Goal: Task Accomplishment & Management: Manage account settings

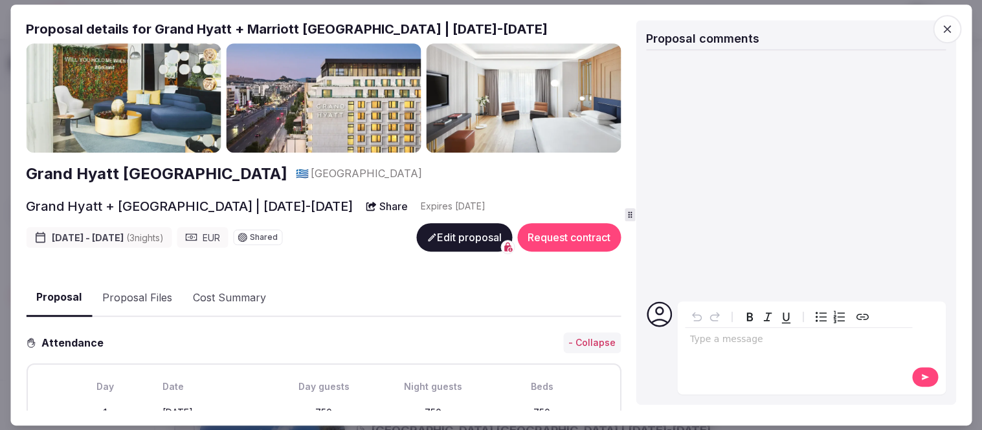
click at [944, 32] on icon "button" at bounding box center [946, 29] width 13 height 13
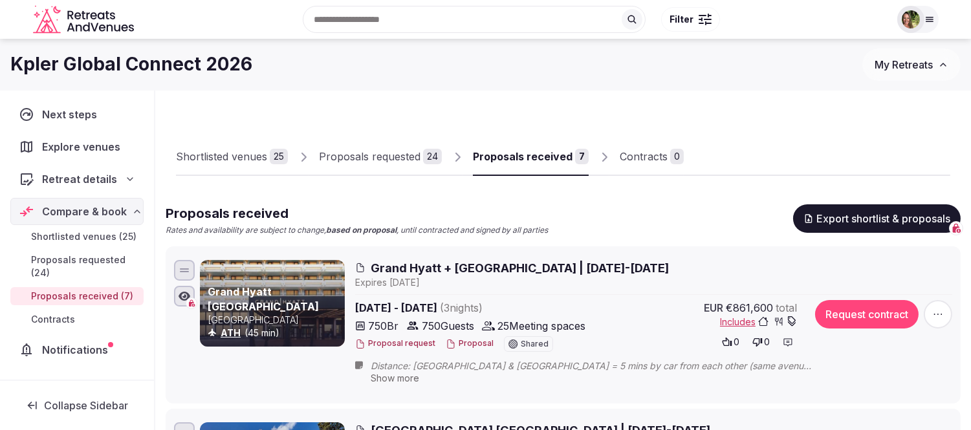
click at [889, 60] on span "My Retreats" at bounding box center [904, 64] width 58 height 13
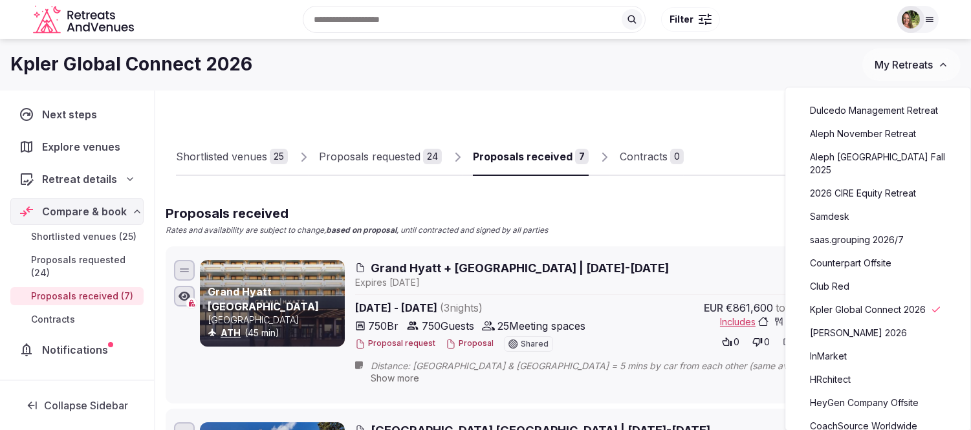
click at [875, 416] on link "CoachSource Worldwide Coaches Forum 2026" at bounding box center [878, 433] width 159 height 34
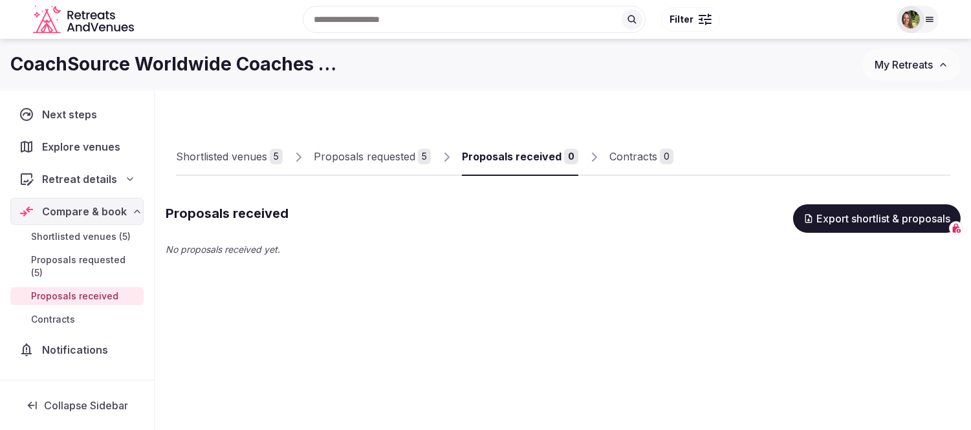
click at [355, 157] on div "Proposals requested" at bounding box center [365, 157] width 102 height 16
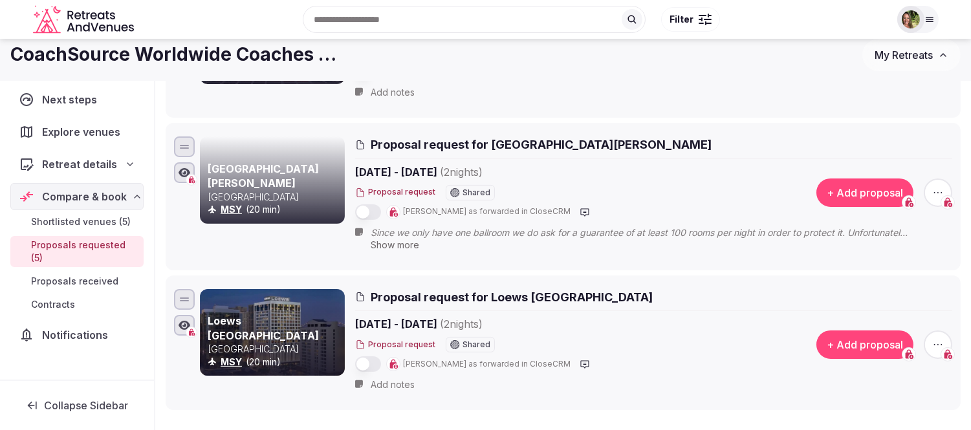
scroll to position [503, 0]
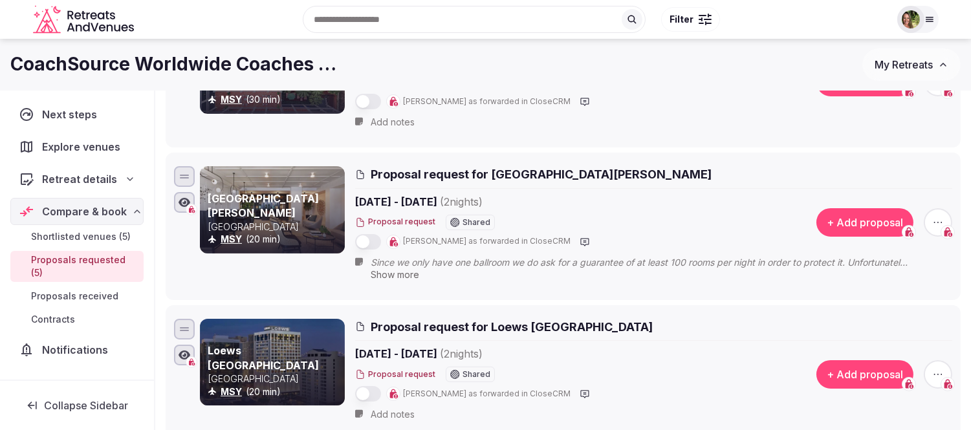
click at [936, 221] on icon "button" at bounding box center [938, 222] width 13 height 13
click at [879, 146] on button "Withdraw proposal request" at bounding box center [890, 144] width 148 height 21
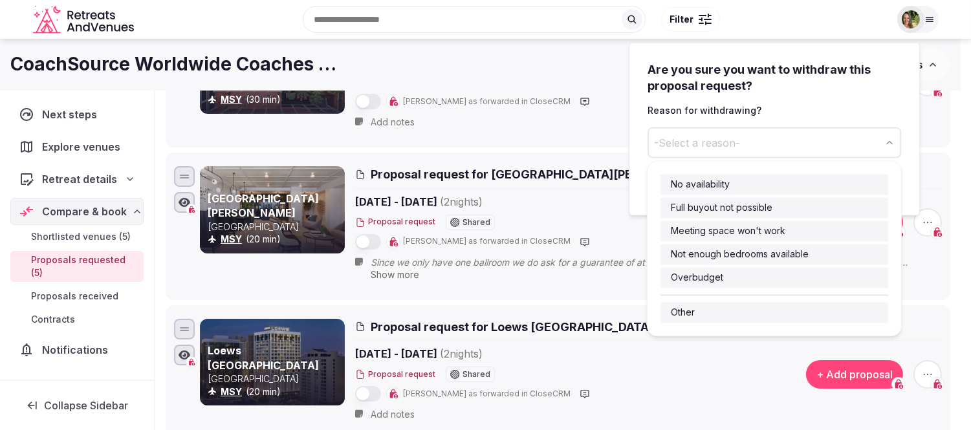
click at [710, 137] on span "-Select a reason-" at bounding box center [697, 142] width 86 height 14
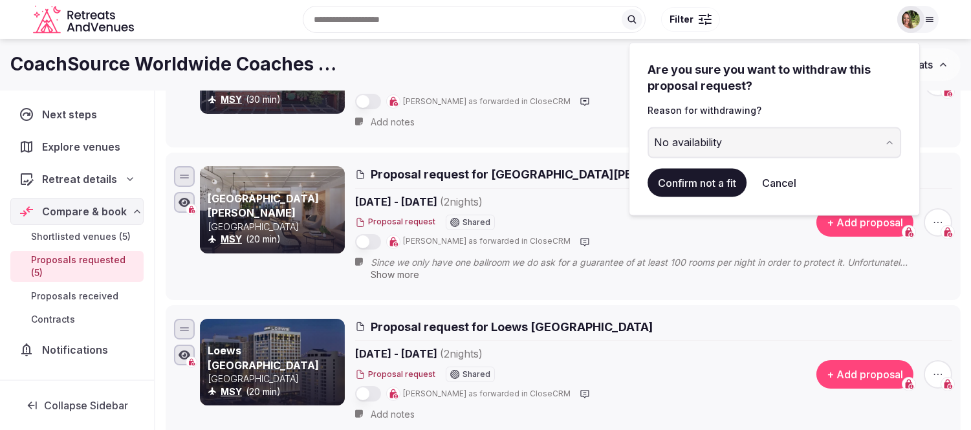
click at [701, 184] on button "Confirm not a fit" at bounding box center [697, 183] width 99 height 28
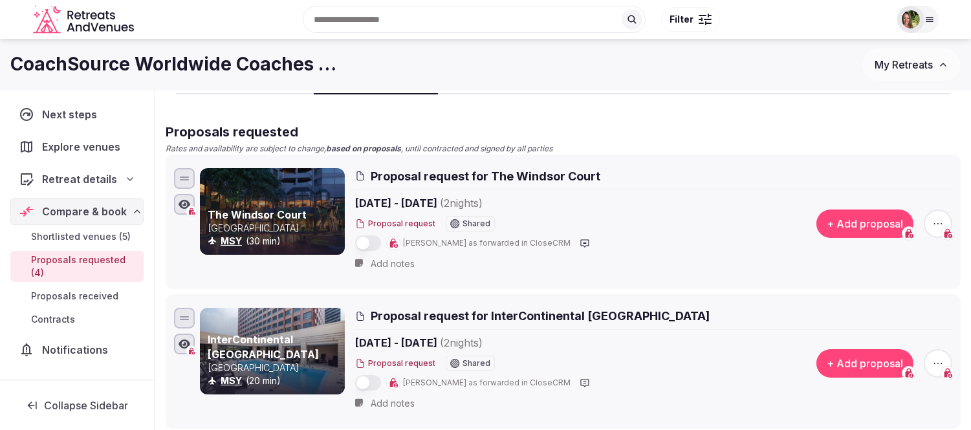
scroll to position [72, 0]
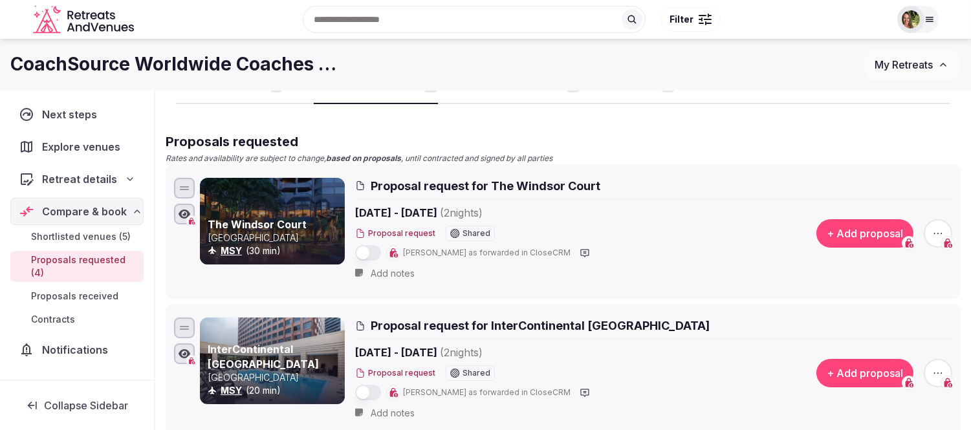
click at [938, 233] on icon "button" at bounding box center [938, 233] width 13 height 13
click at [881, 159] on button "Withdraw proposal request" at bounding box center [890, 155] width 148 height 21
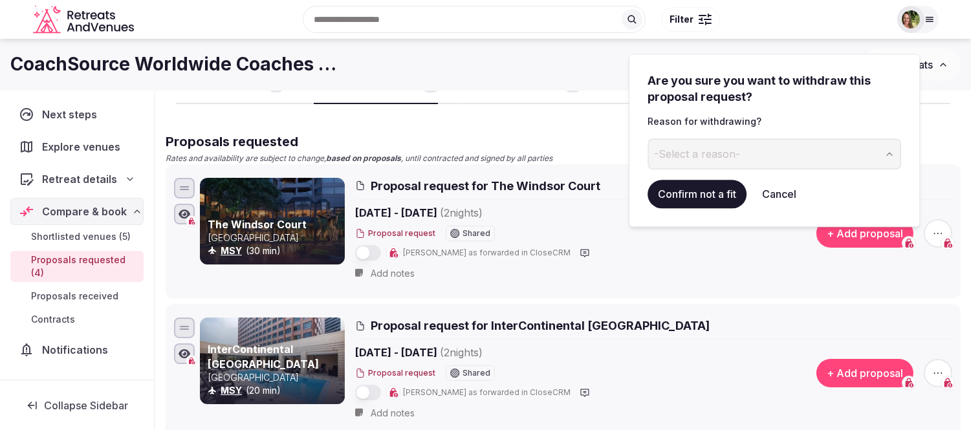
click at [765, 150] on button "-Select a reason-" at bounding box center [775, 153] width 254 height 31
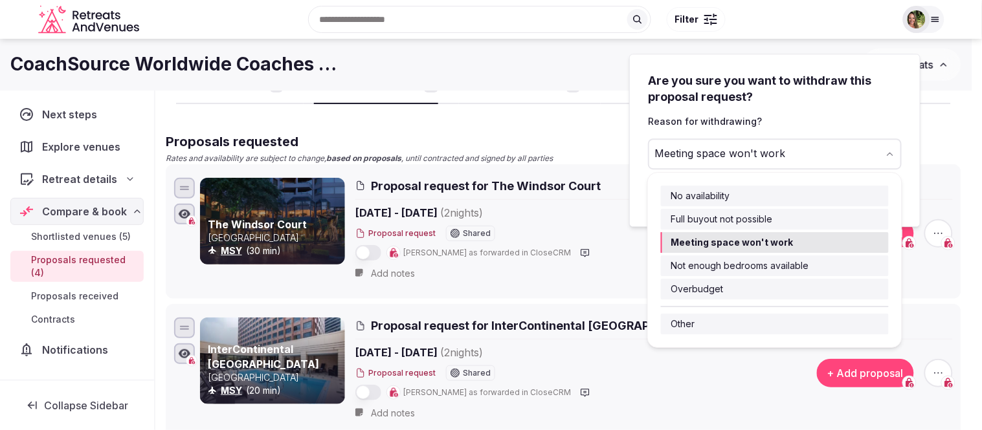
click at [721, 153] on div "Meeting space won't work" at bounding box center [719, 154] width 131 height 16
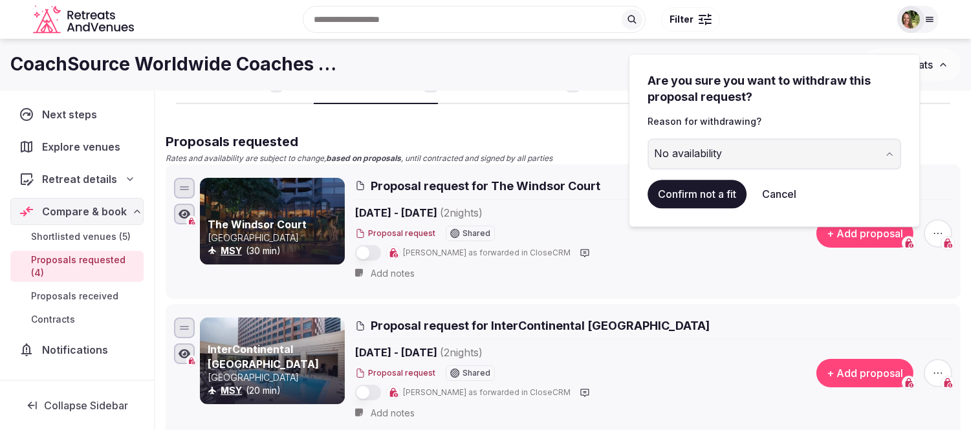
click at [704, 193] on button "Confirm not a fit" at bounding box center [697, 194] width 99 height 28
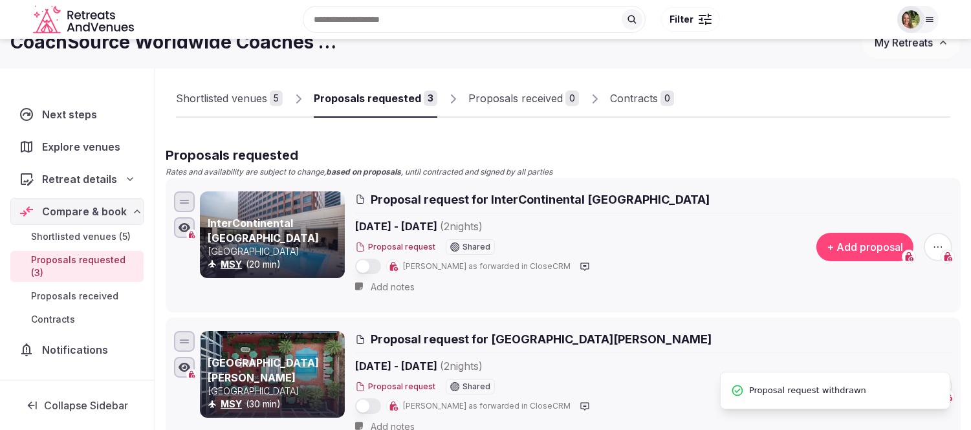
scroll to position [0, 0]
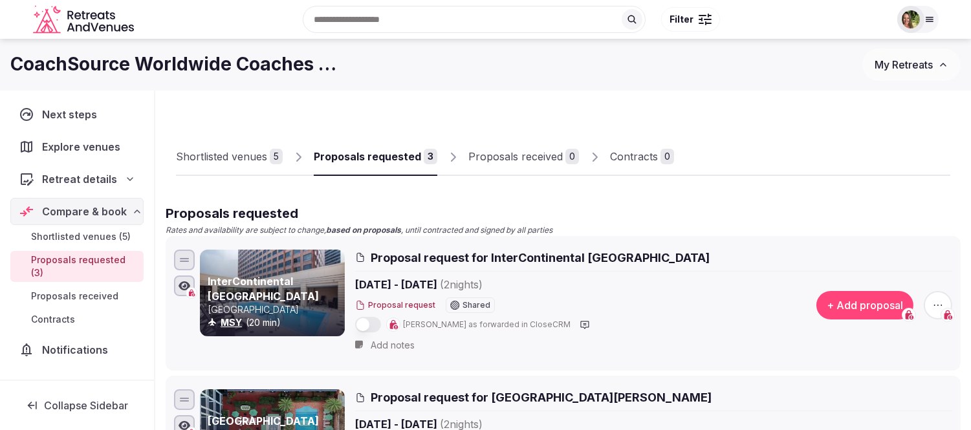
click at [230, 159] on div "Shortlisted venues" at bounding box center [221, 157] width 91 height 16
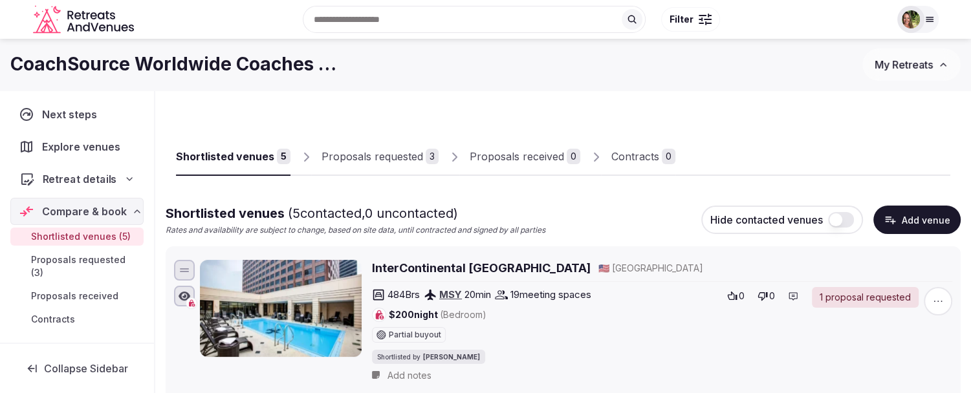
click at [76, 179] on span "Retreat details" at bounding box center [80, 179] width 74 height 16
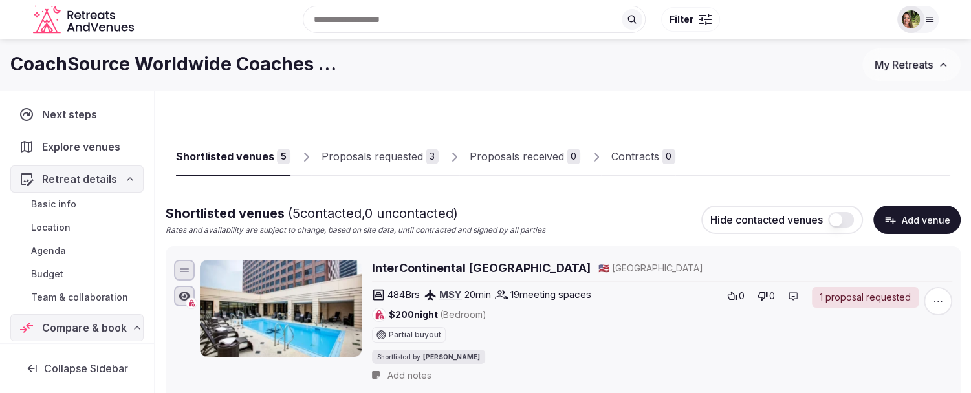
click at [43, 274] on span "Budget" at bounding box center [47, 274] width 32 height 13
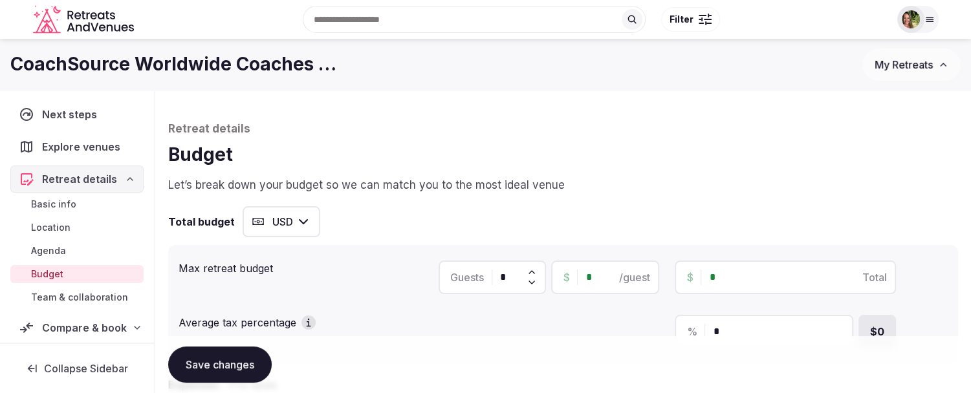
scroll to position [39, 0]
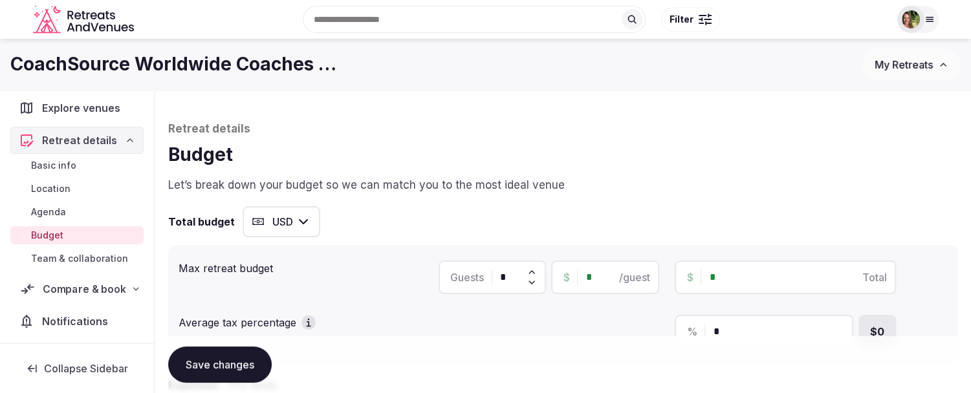
click at [62, 283] on span "Compare & book" at bounding box center [84, 290] width 83 height 16
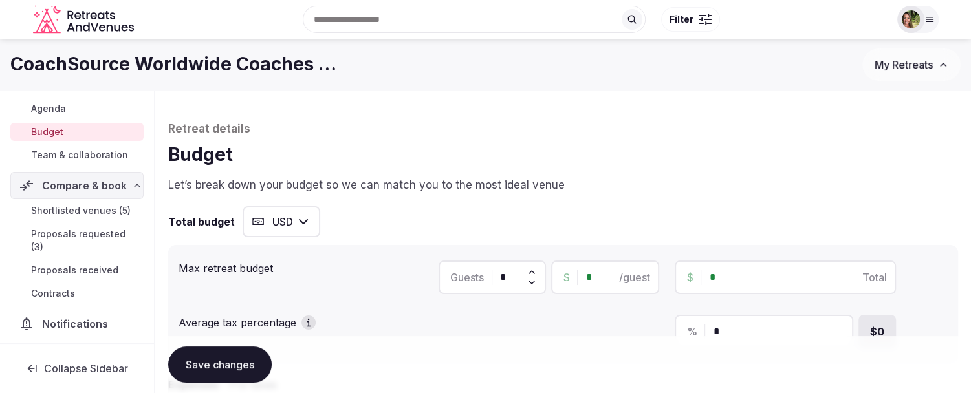
scroll to position [145, 0]
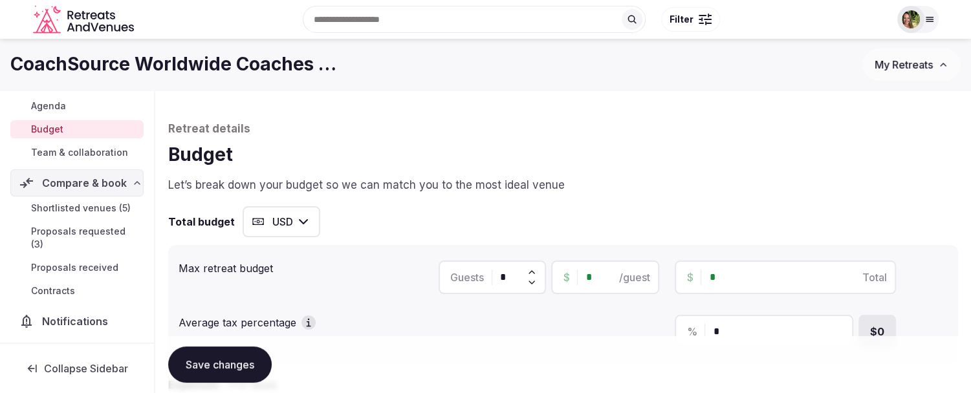
click at [58, 203] on span "Shortlisted venues (5)" at bounding box center [81, 208] width 100 height 13
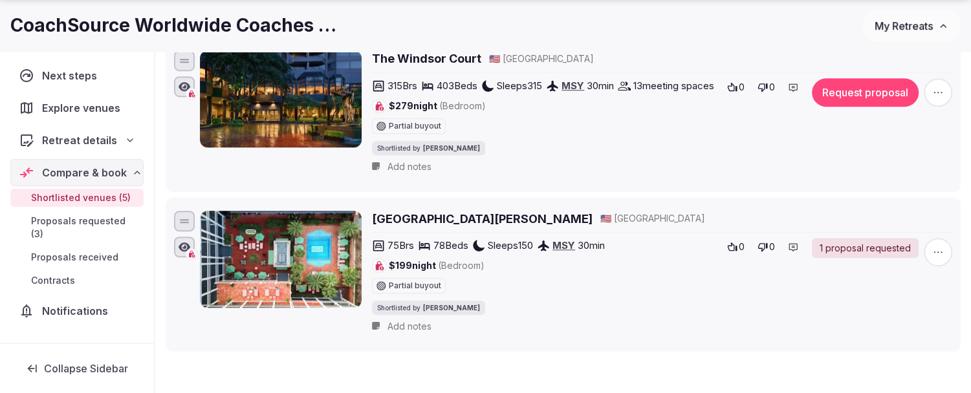
scroll to position [719, 0]
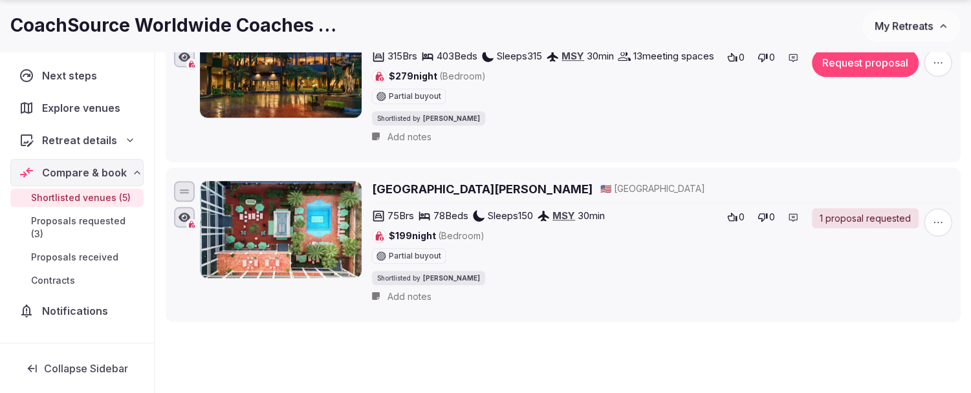
click at [401, 197] on h2 "[GEOGRAPHIC_DATA][PERSON_NAME]" at bounding box center [482, 189] width 221 height 16
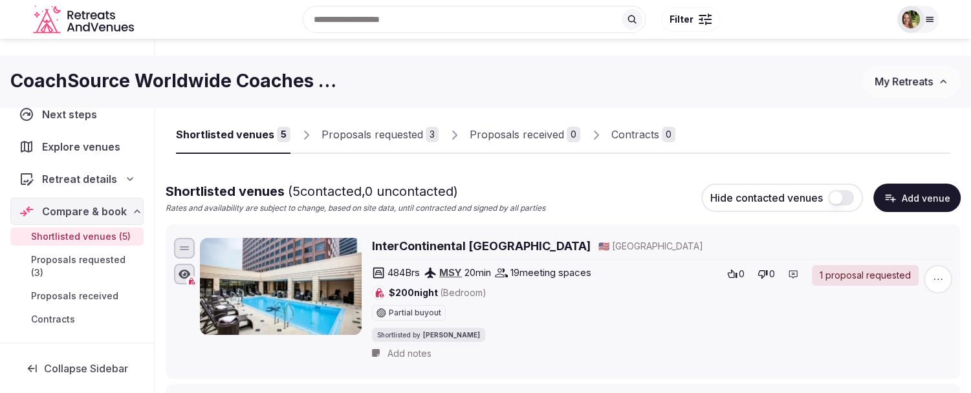
scroll to position [0, 0]
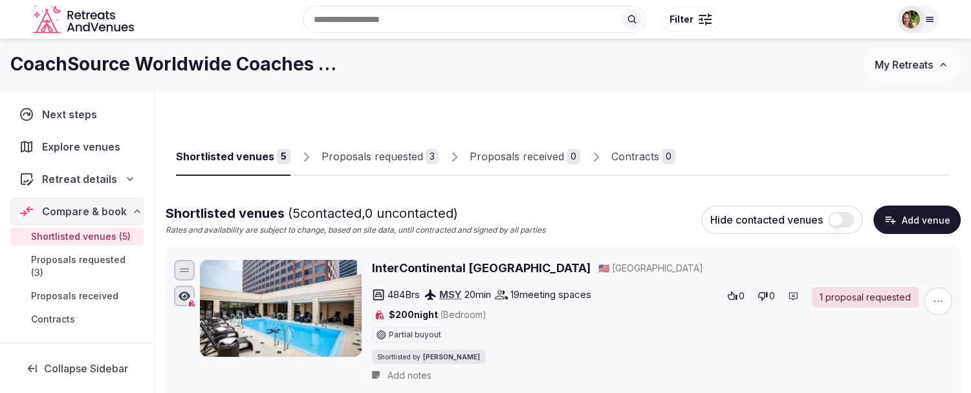
click at [355, 154] on div "Proposals requested" at bounding box center [373, 157] width 102 height 16
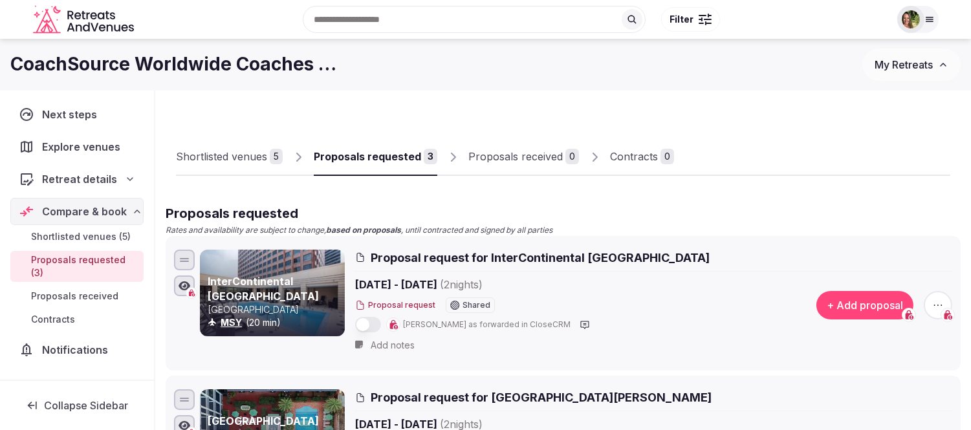
click at [371, 158] on div "Proposals requested" at bounding box center [367, 157] width 107 height 16
click at [249, 156] on div "Shortlisted venues" at bounding box center [221, 157] width 91 height 16
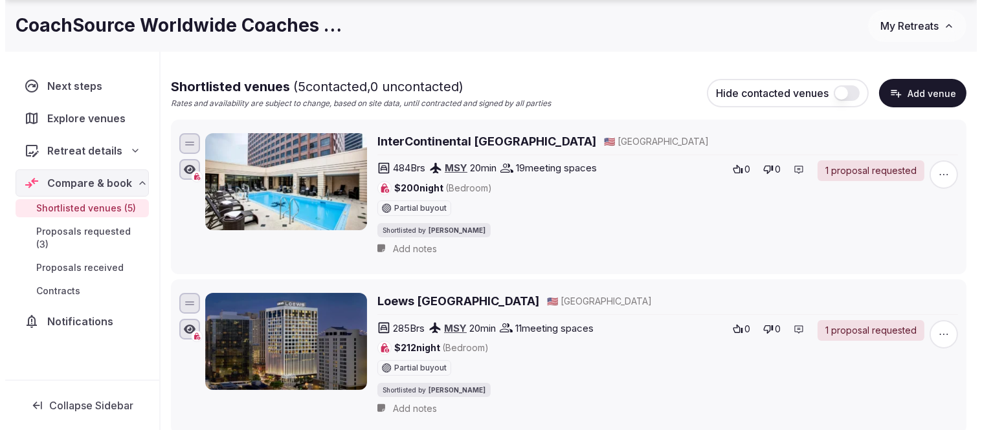
scroll to position [287, 0]
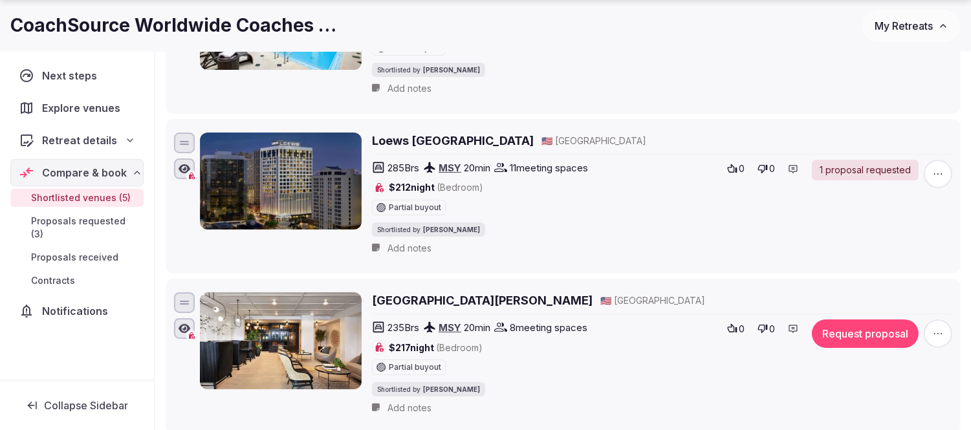
click at [852, 338] on button "Request proposal" at bounding box center [865, 334] width 107 height 28
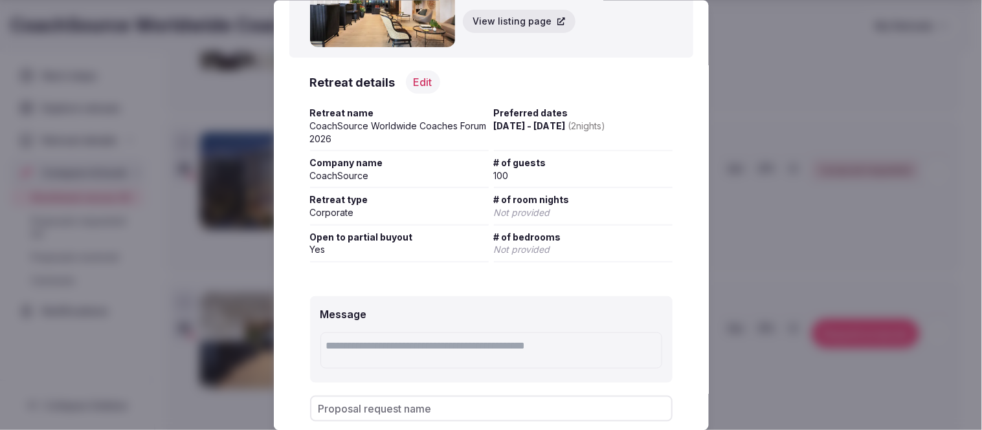
scroll to position [215, 0]
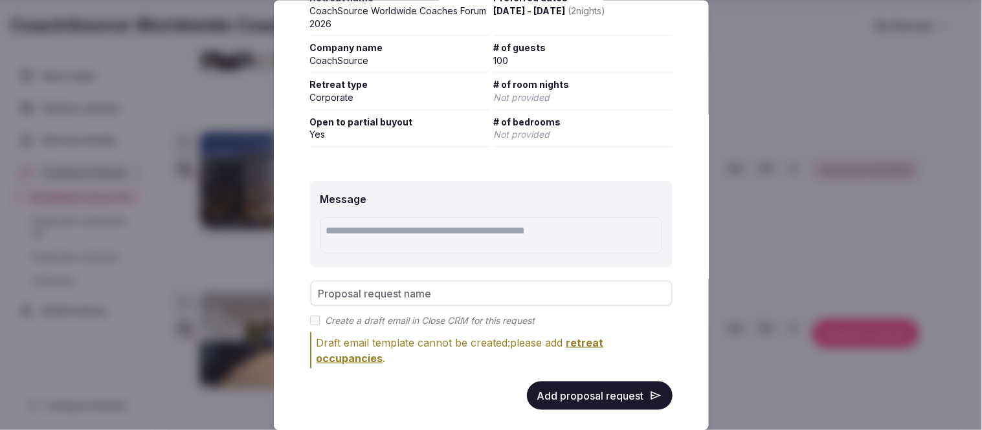
click at [600, 393] on button "Add proposal request" at bounding box center [600, 395] width 146 height 28
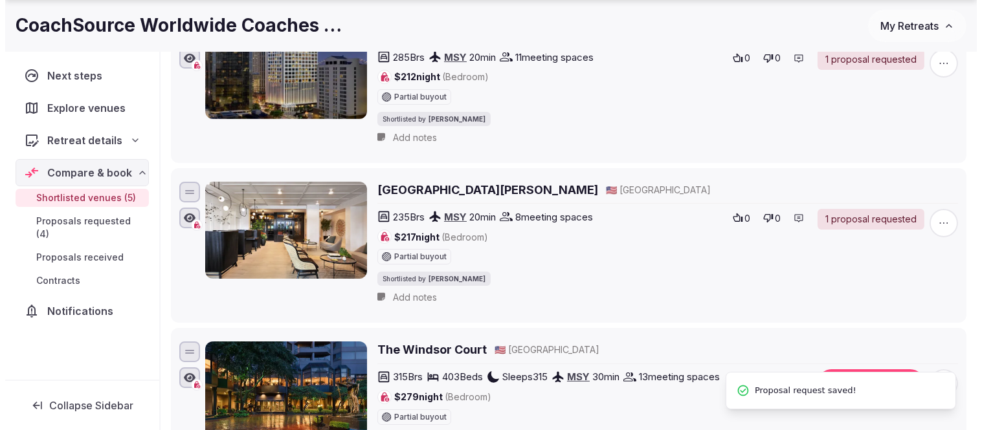
scroll to position [503, 0]
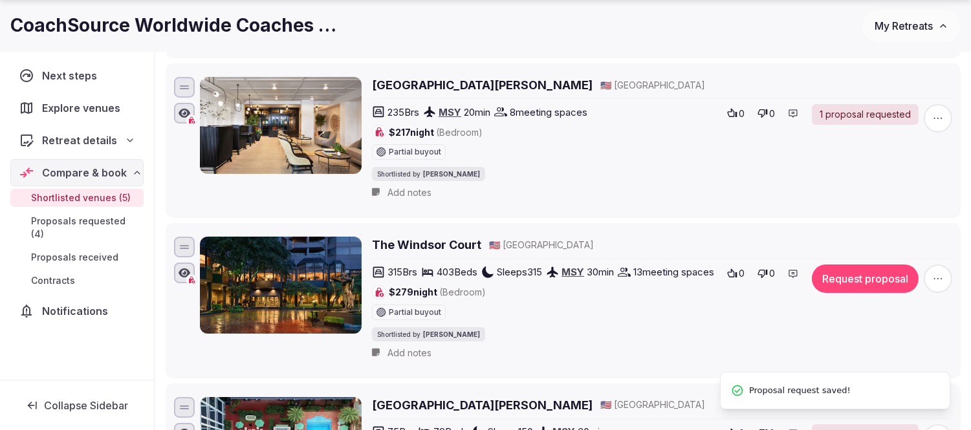
click at [853, 276] on button "Request proposal" at bounding box center [865, 279] width 107 height 28
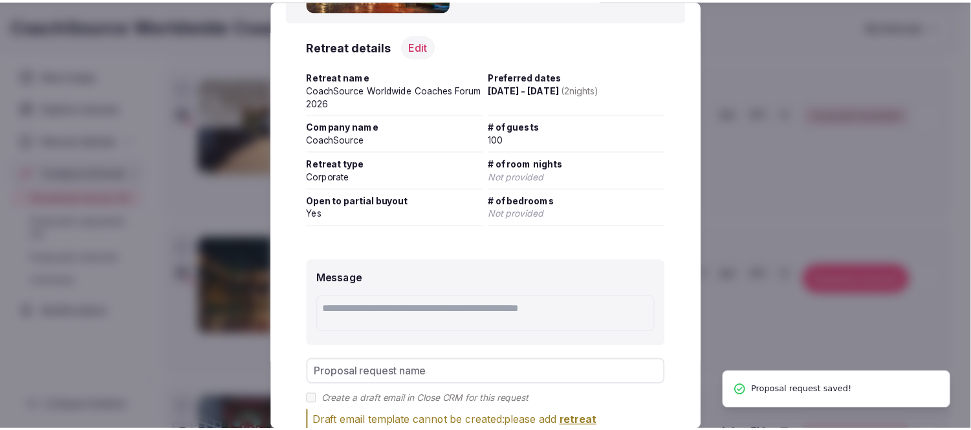
scroll to position [228, 0]
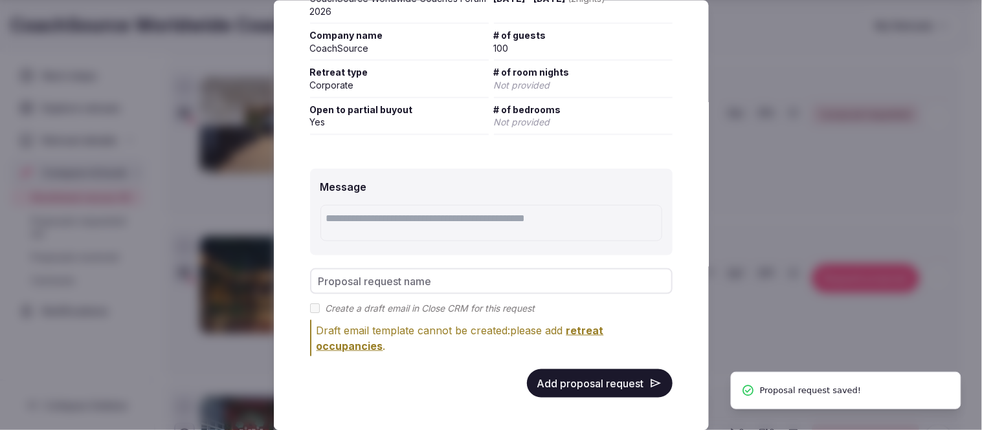
click at [596, 380] on button "Add proposal request" at bounding box center [600, 383] width 146 height 28
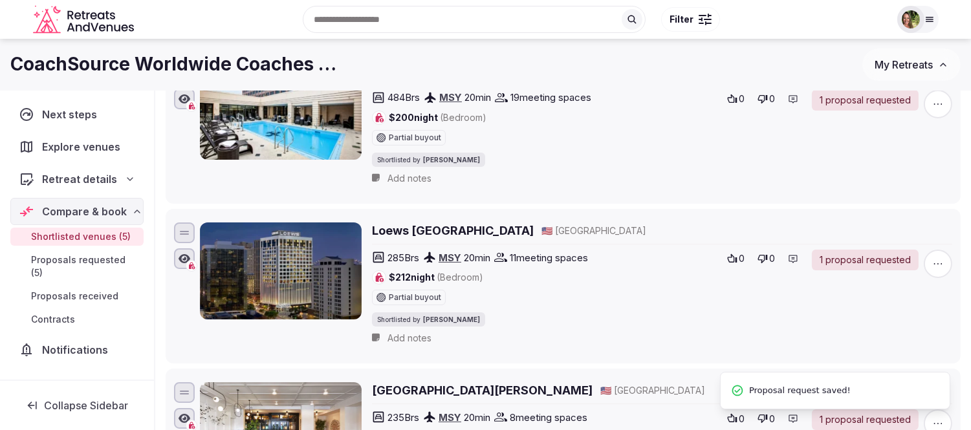
scroll to position [0, 0]
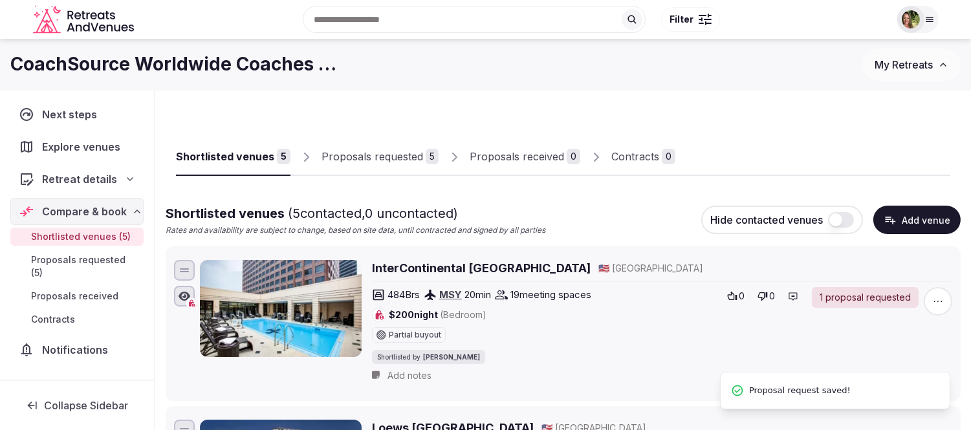
click at [366, 157] on div "Proposals requested" at bounding box center [373, 157] width 102 height 16
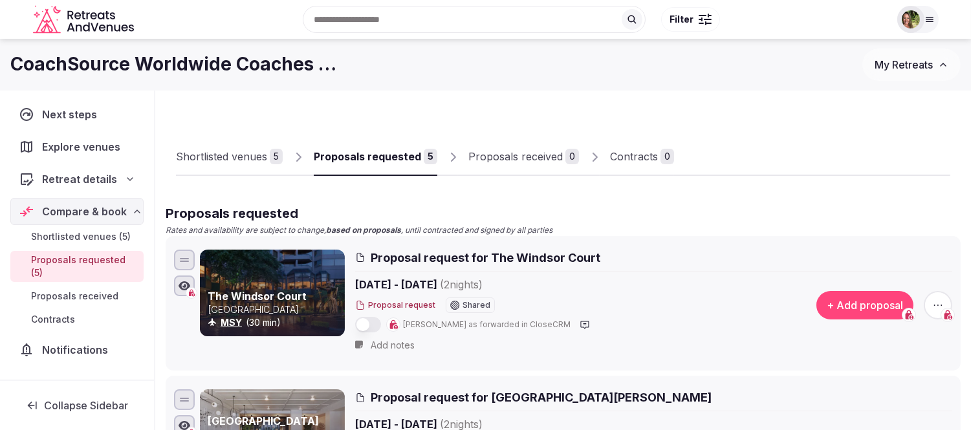
click at [933, 296] on span "button" at bounding box center [938, 305] width 28 height 28
click at [898, 262] on button "Remove proposal request" at bounding box center [890, 261] width 148 height 21
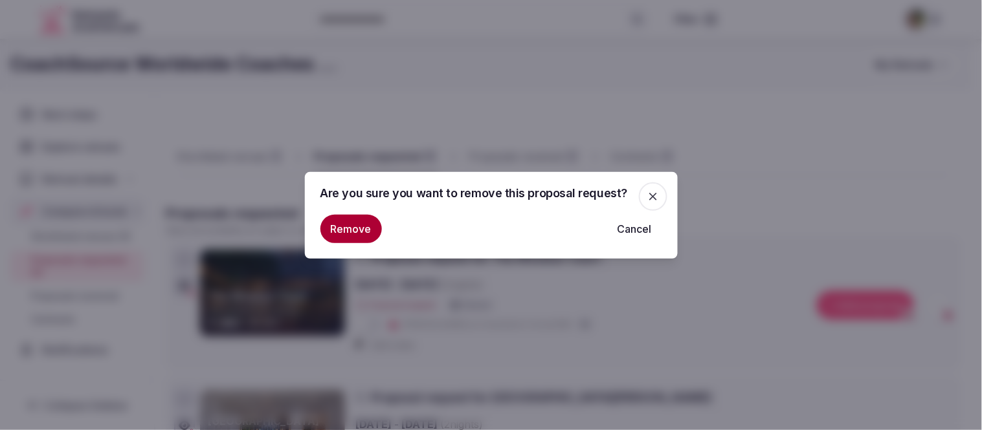
click at [353, 232] on button "Remove" at bounding box center [350, 229] width 61 height 28
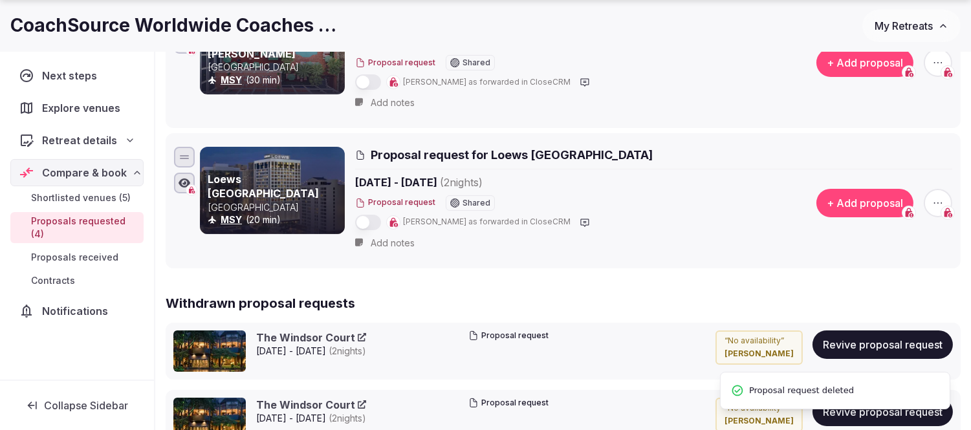
scroll to position [575, 0]
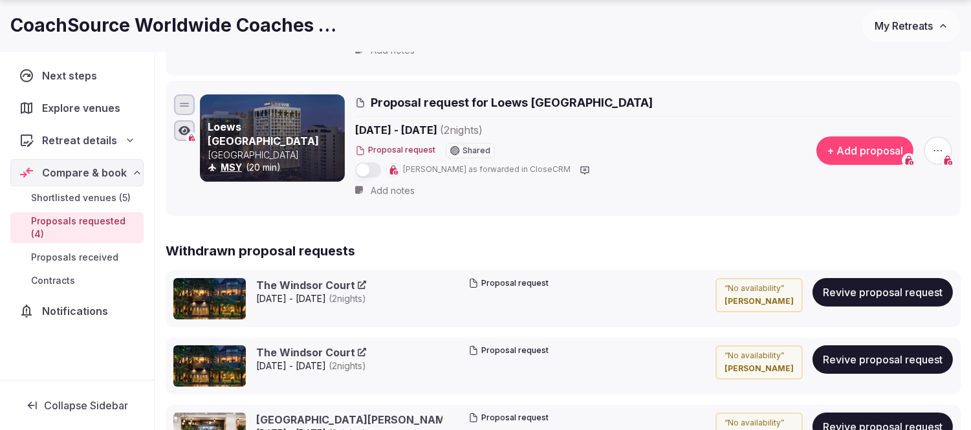
click at [906, 286] on button "Revive proposal request" at bounding box center [883, 292] width 140 height 28
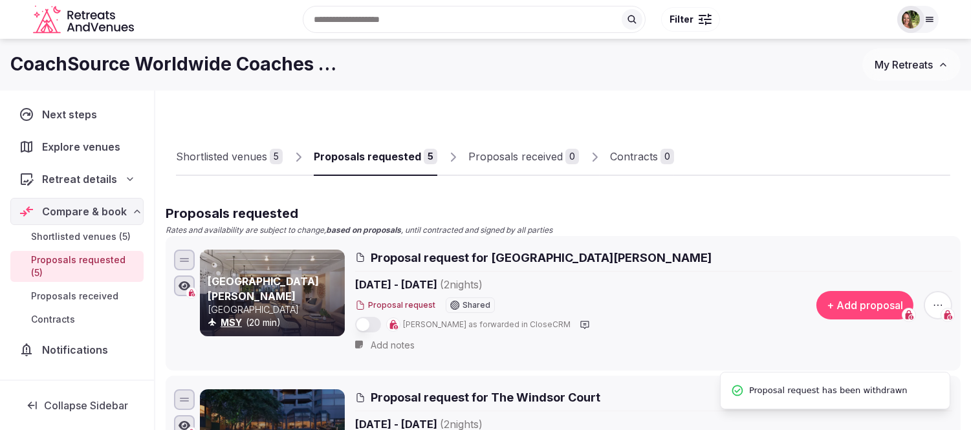
scroll to position [215, 0]
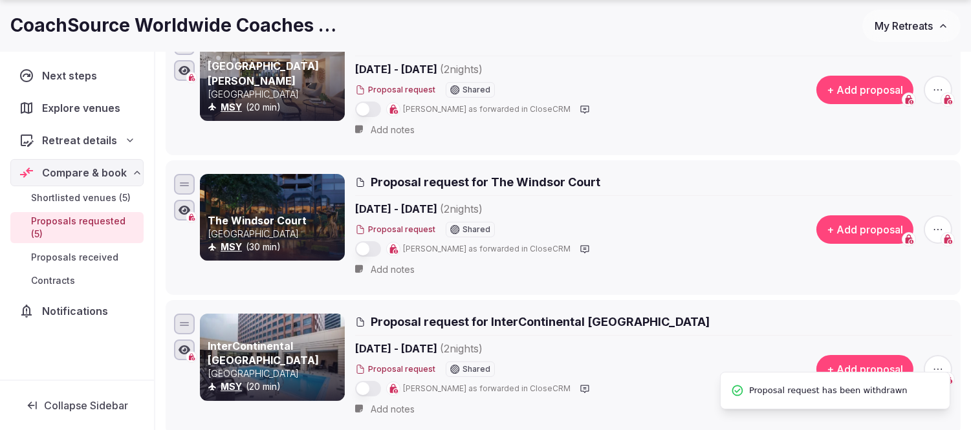
click at [936, 223] on icon "button" at bounding box center [938, 229] width 13 height 13
click at [890, 195] on button "Remove proposal request" at bounding box center [890, 185] width 148 height 21
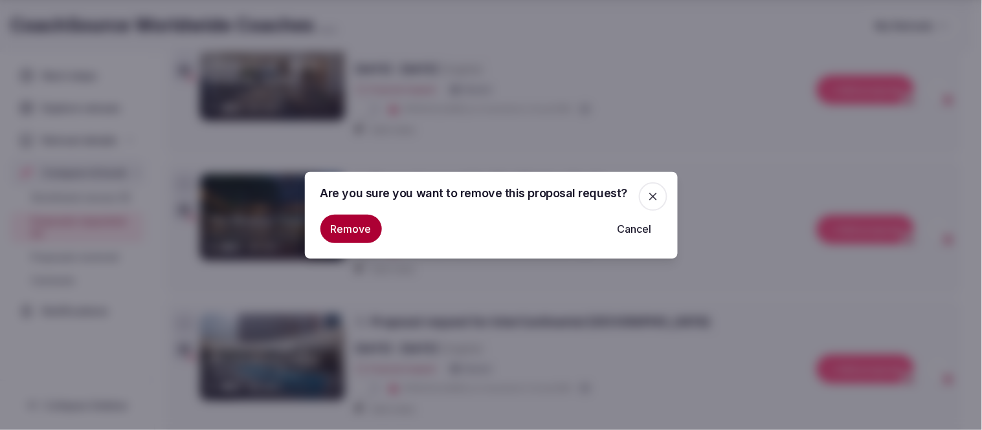
click at [354, 234] on button "Remove" at bounding box center [350, 229] width 61 height 28
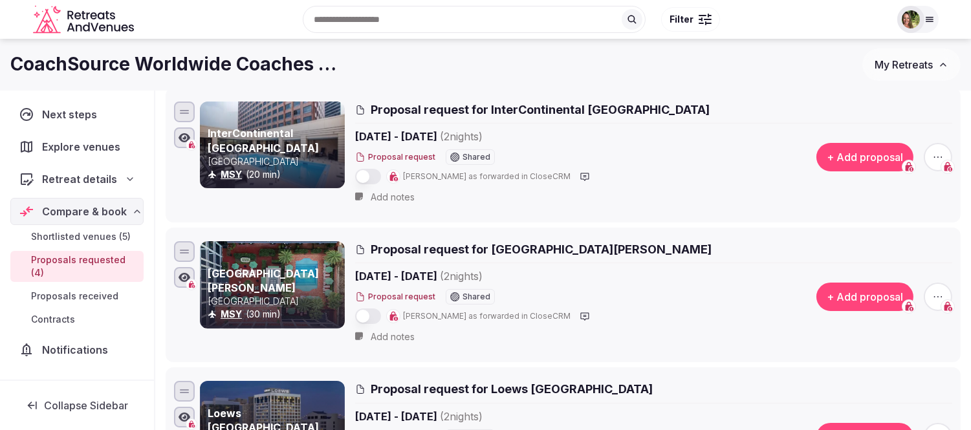
scroll to position [72, 0]
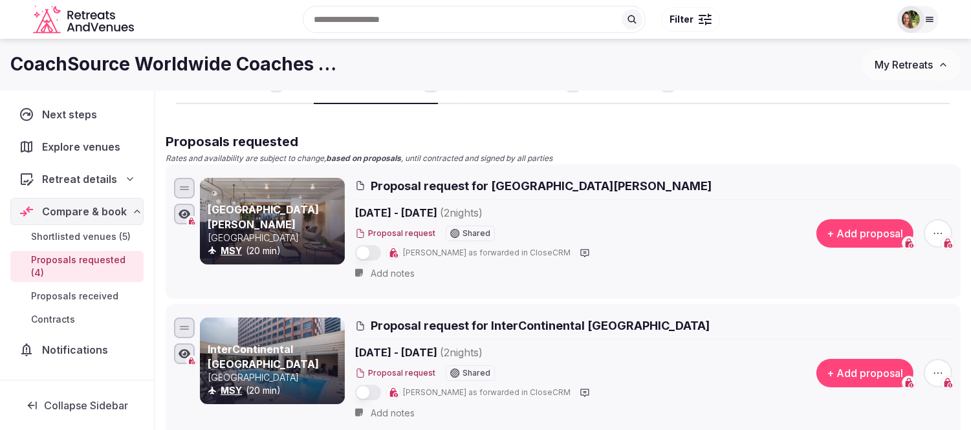
click at [936, 231] on icon "button" at bounding box center [938, 233] width 13 height 13
click at [889, 186] on button "Remove proposal request" at bounding box center [890, 189] width 148 height 21
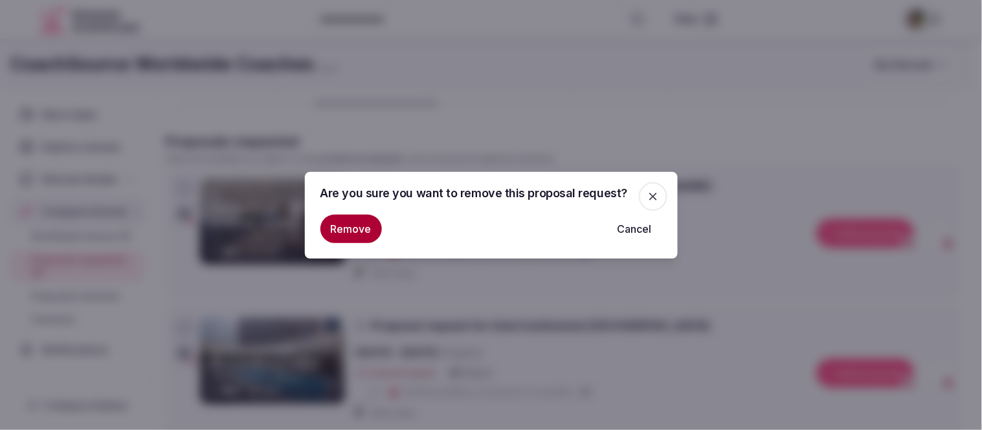
click at [320, 229] on button "Remove" at bounding box center [350, 229] width 61 height 28
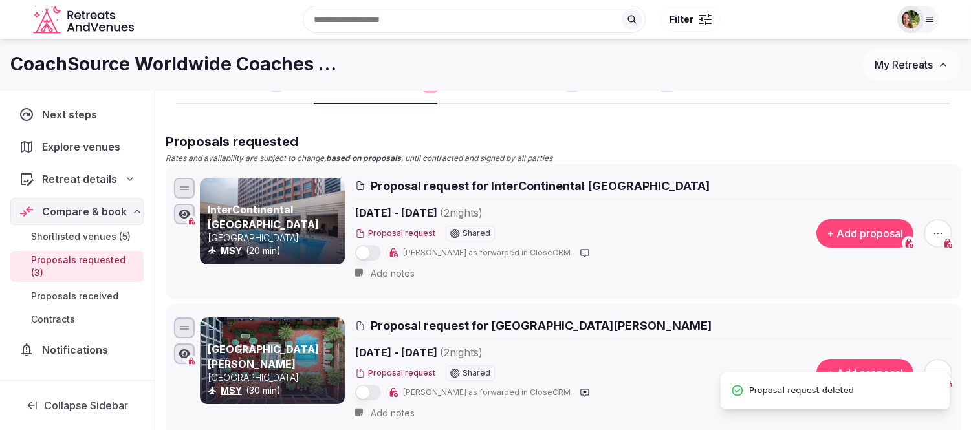
scroll to position [0, 0]
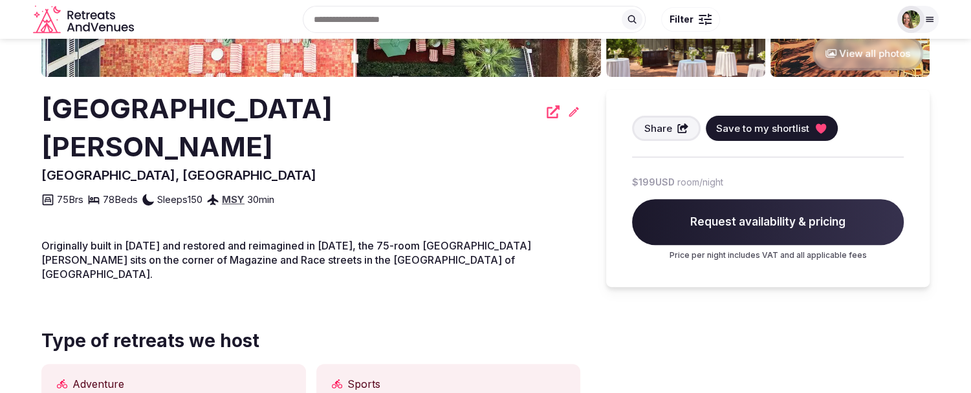
scroll to position [215, 0]
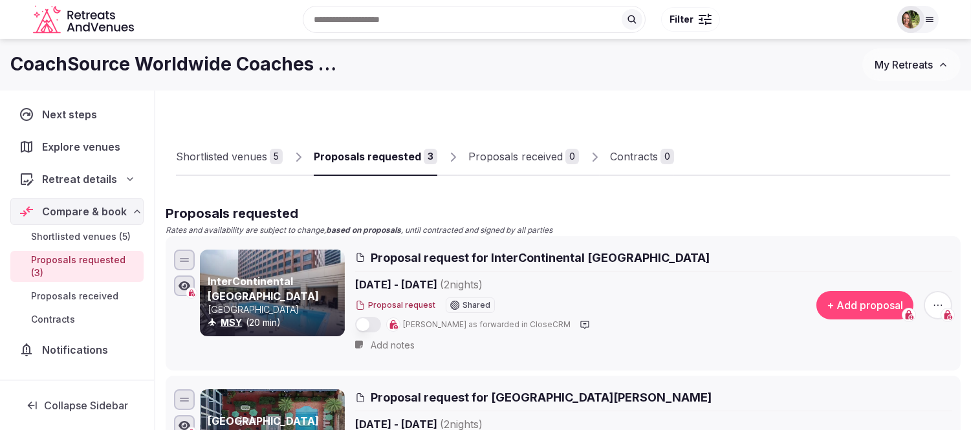
click at [230, 150] on link "Shortlisted venues 5" at bounding box center [229, 157] width 107 height 38
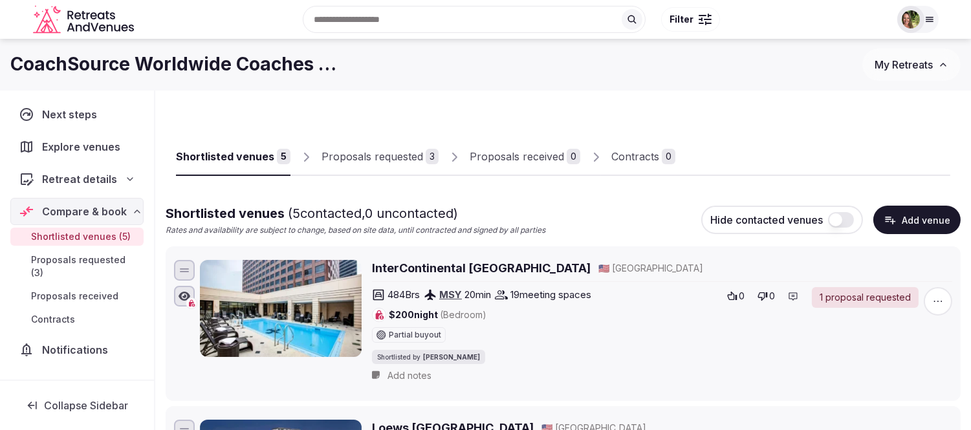
click at [384, 156] on div "Proposals requested" at bounding box center [373, 157] width 102 height 16
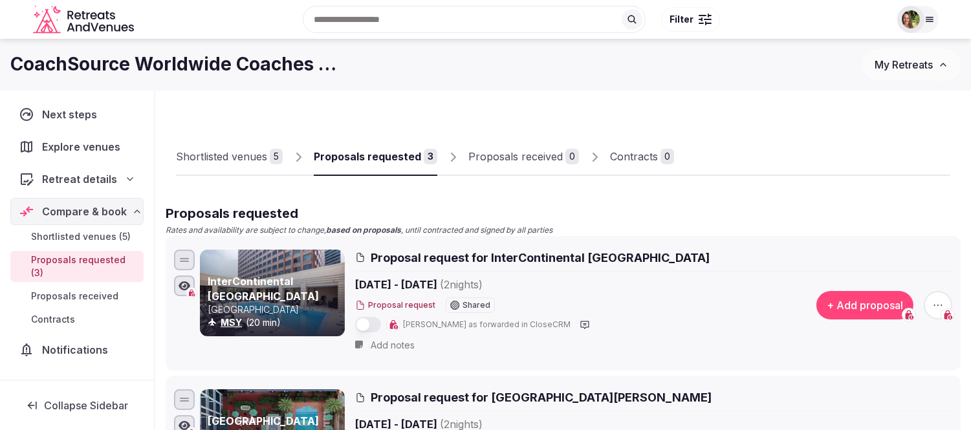
click at [400, 152] on div "Proposals requested" at bounding box center [367, 157] width 107 height 16
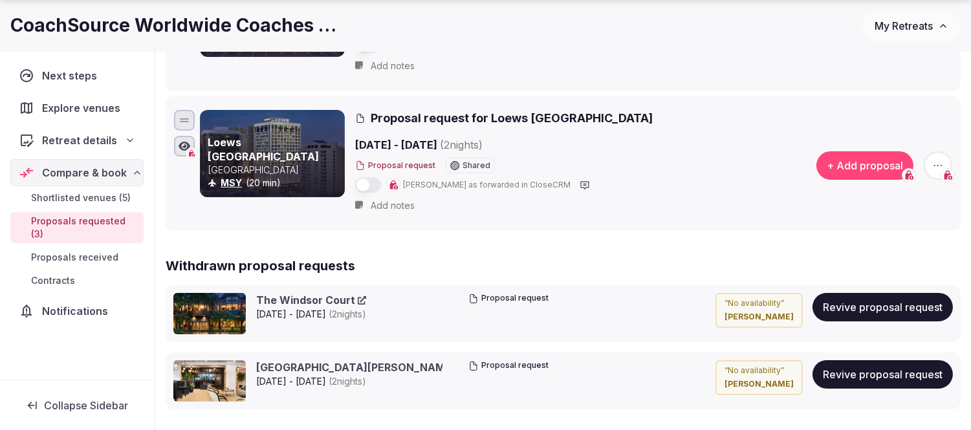
scroll to position [503, 0]
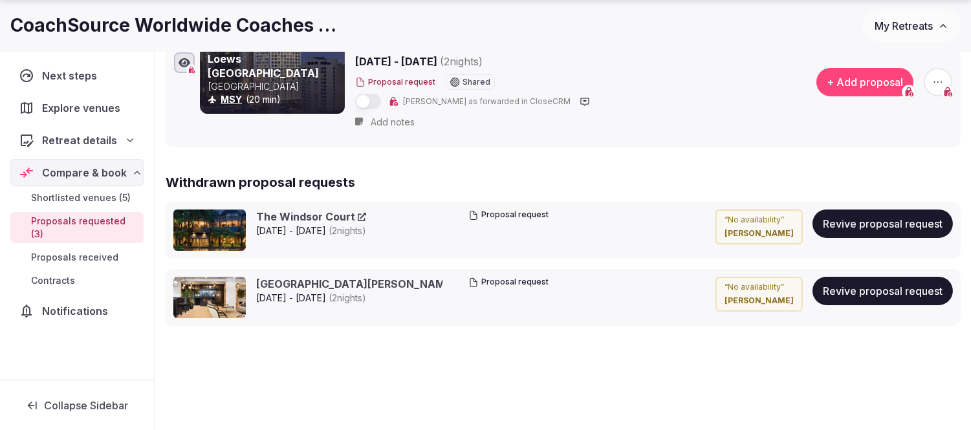
click at [91, 146] on span "Retreat details" at bounding box center [79, 141] width 75 height 16
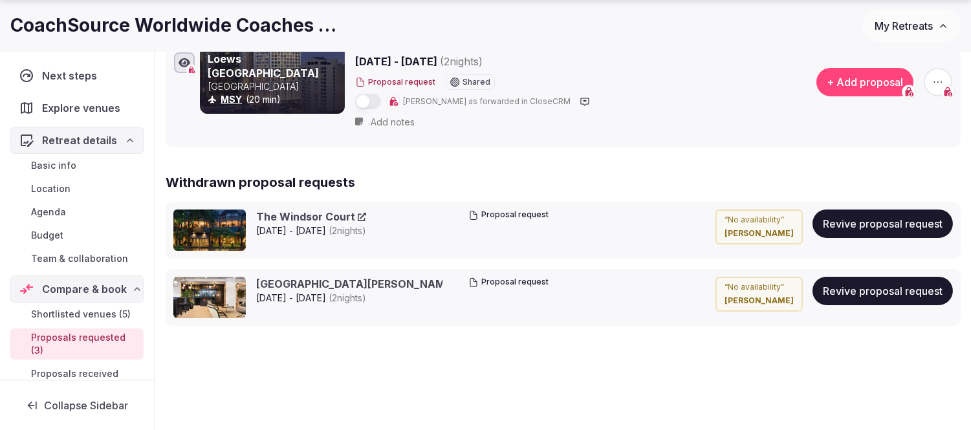
click at [68, 261] on span "Team & collaboration" at bounding box center [79, 258] width 97 height 13
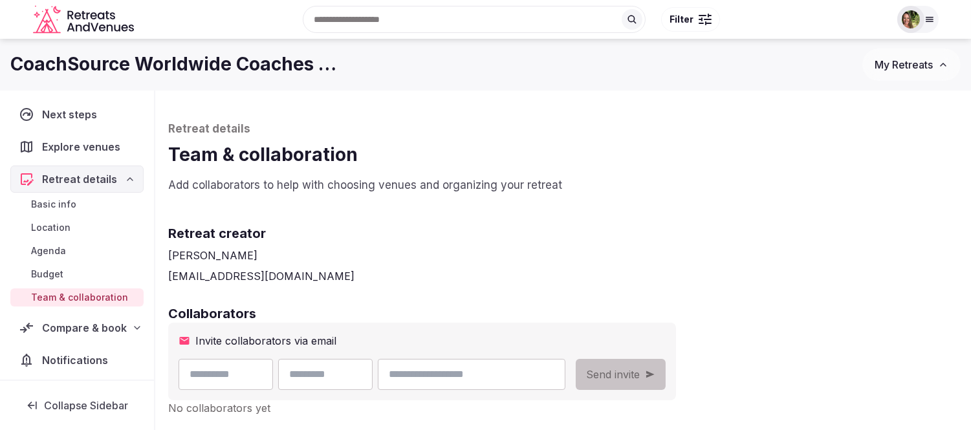
paste input "**********"
type input "**********"
click at [263, 367] on input "text" at bounding box center [226, 374] width 94 height 31
type input "*****"
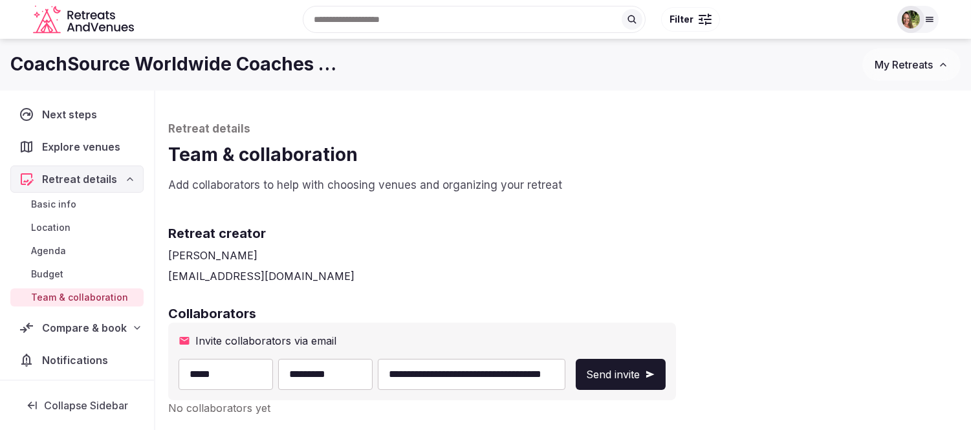
type input "*********"
drag, startPoint x: 527, startPoint y: 372, endPoint x: 406, endPoint y: 376, distance: 121.7
click at [406, 376] on div "**********" at bounding box center [372, 374] width 387 height 31
click at [566, 373] on input "**********" at bounding box center [472, 374] width 188 height 31
type input "**********"
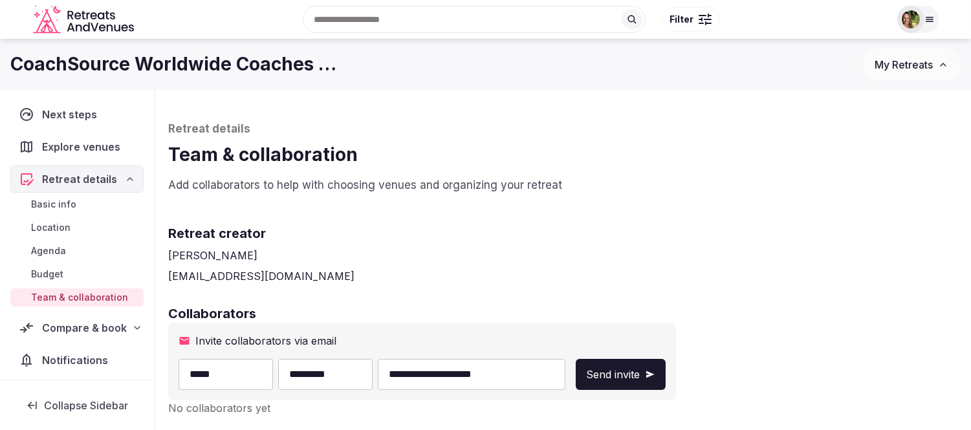
click at [640, 371] on span "Send invite" at bounding box center [613, 375] width 54 height 16
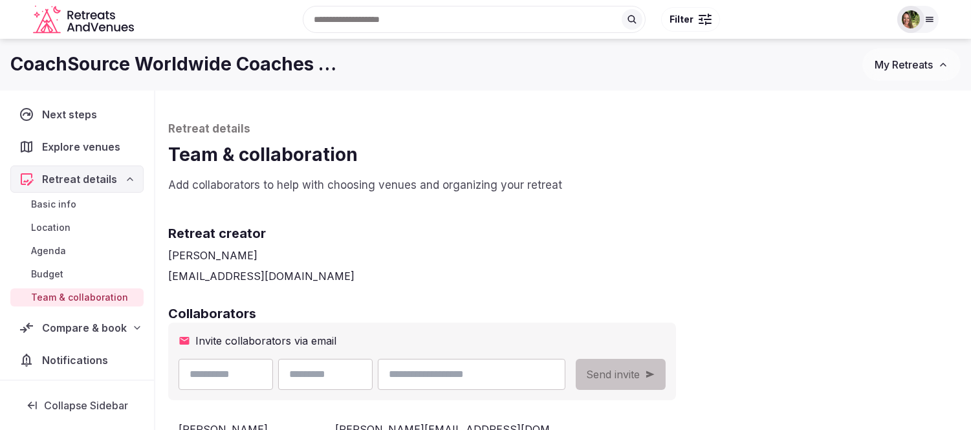
click at [509, 374] on input "email" at bounding box center [472, 374] width 188 height 31
paste input "**********"
type input "**********"
click at [265, 377] on input "text" at bounding box center [226, 374] width 94 height 31
type input "****"
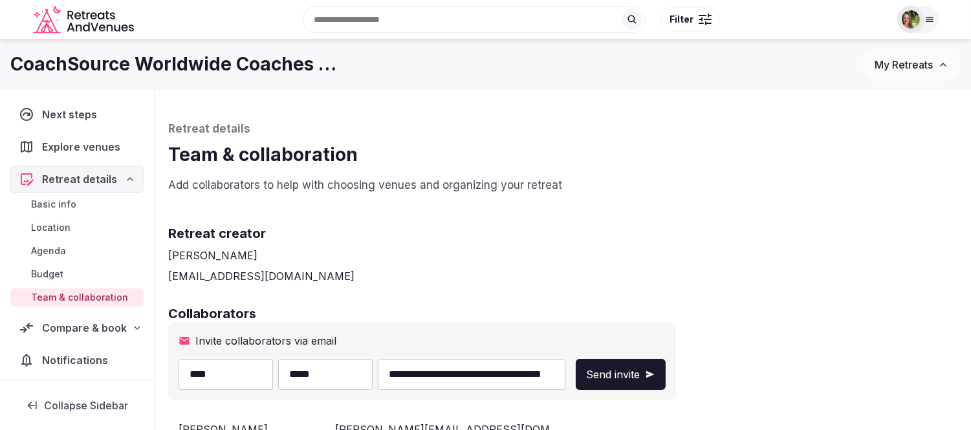
type input "*****"
drag, startPoint x: 496, startPoint y: 369, endPoint x: 436, endPoint y: 373, distance: 59.7
click at [436, 373] on input "**********" at bounding box center [472, 374] width 188 height 31
click at [566, 379] on input "**********" at bounding box center [472, 374] width 188 height 31
type input "**********"
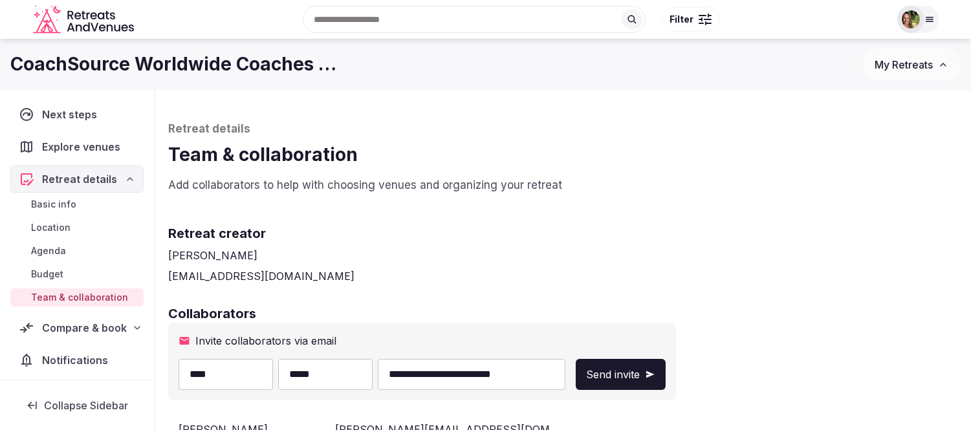
click at [640, 374] on span "Send invite" at bounding box center [613, 375] width 54 height 16
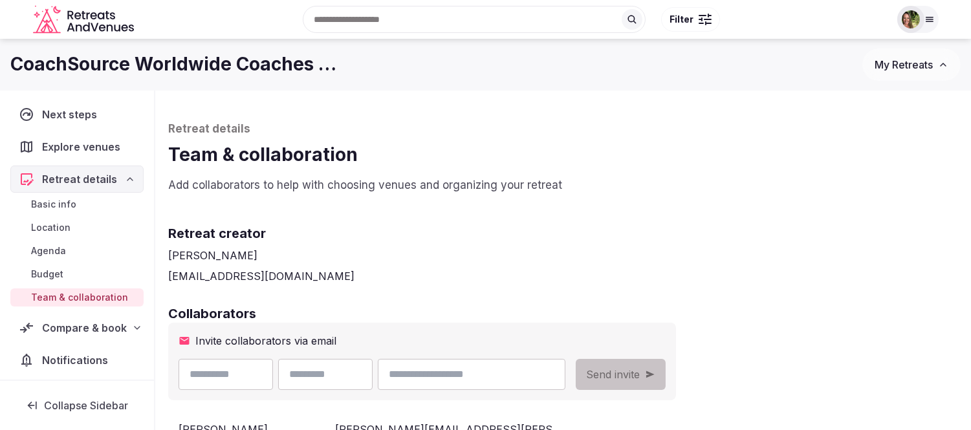
click at [898, 65] on span "My Retreats" at bounding box center [904, 64] width 58 height 13
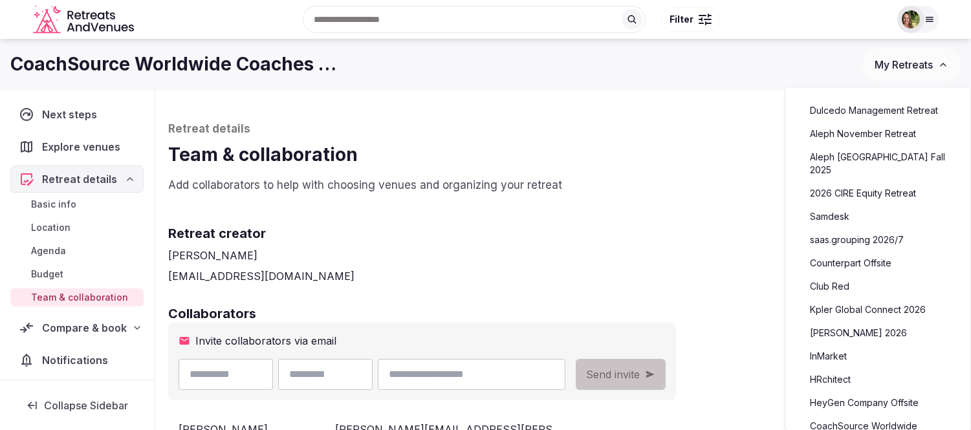
click at [846, 113] on link "Dulcedo Management Retreat" at bounding box center [878, 110] width 159 height 21
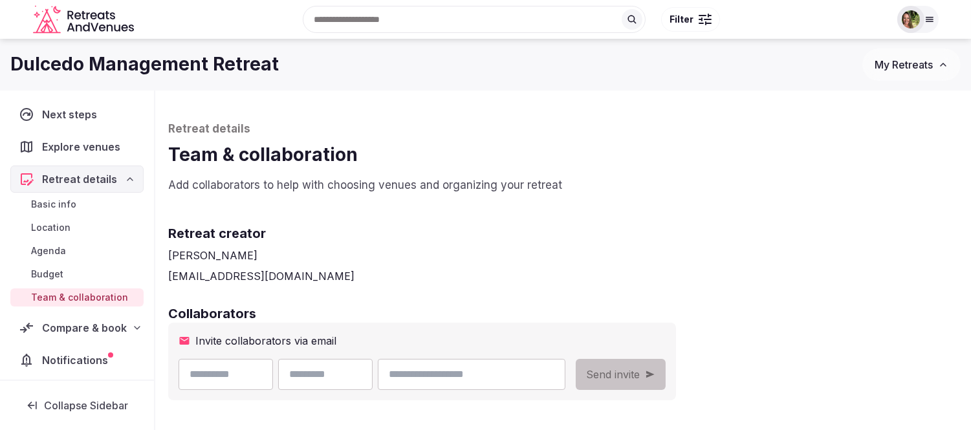
click at [59, 327] on span "Compare & book" at bounding box center [84, 328] width 85 height 16
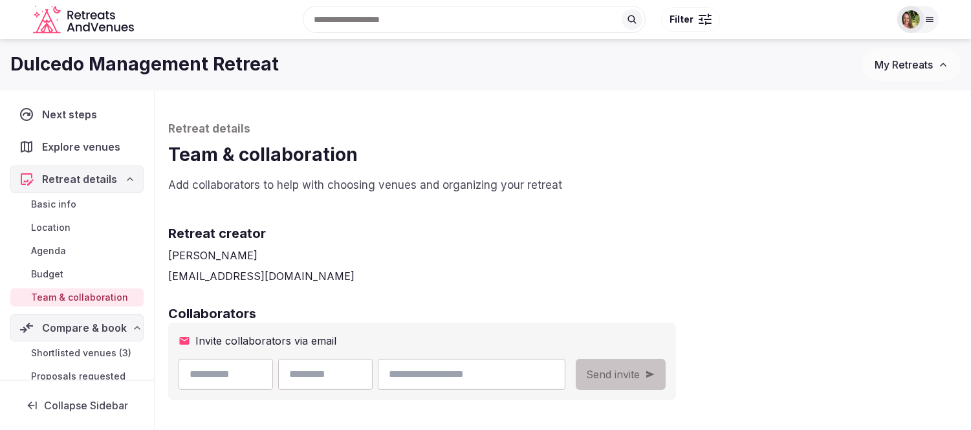
click at [63, 289] on link "Team & collaboration" at bounding box center [76, 298] width 133 height 18
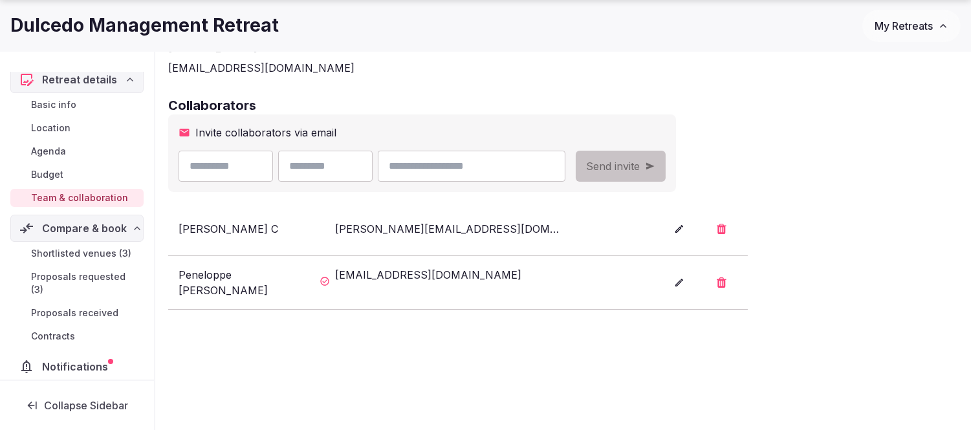
scroll to position [215, 0]
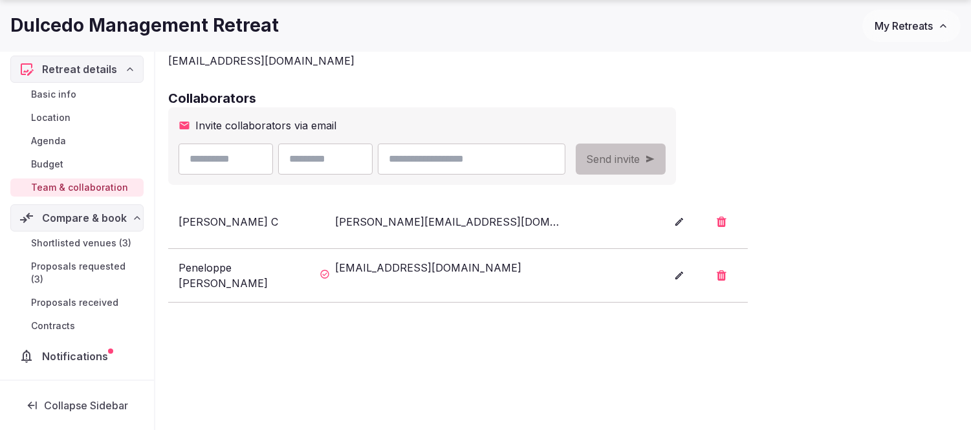
click at [214, 153] on input "text" at bounding box center [226, 159] width 94 height 31
type input "******"
type input "*"
type input "*****"
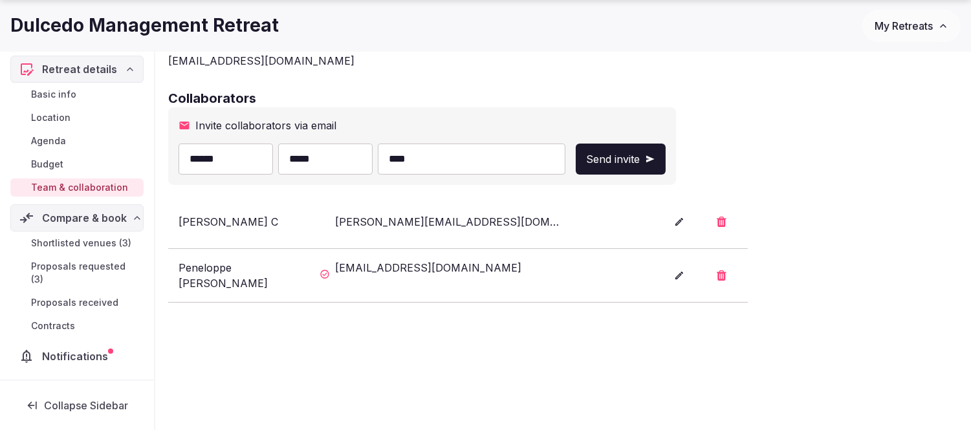
type input "**********"
click at [640, 164] on span "Send invite" at bounding box center [613, 159] width 54 height 16
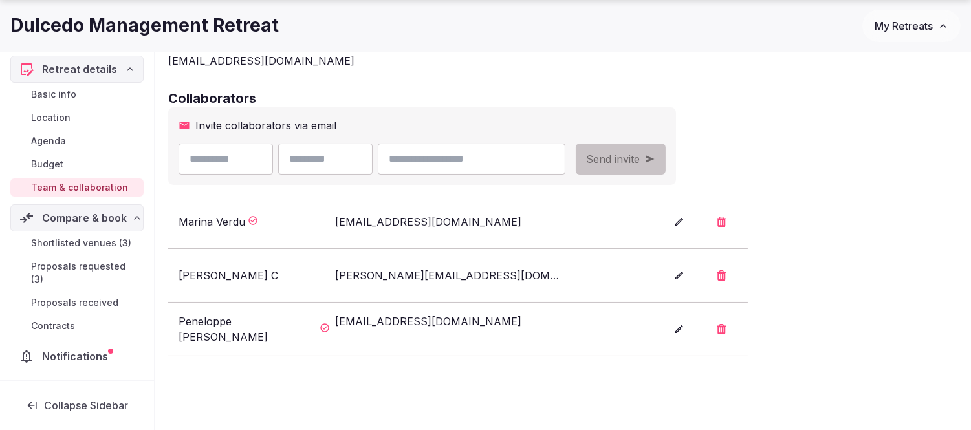
click at [916, 29] on span "My Retreats" at bounding box center [904, 25] width 58 height 13
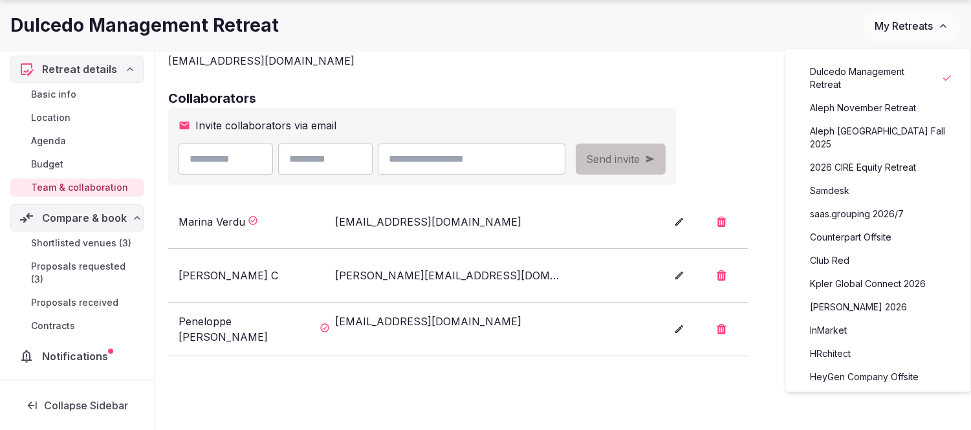
click at [856, 72] on link "Dulcedo Management Retreat" at bounding box center [878, 78] width 159 height 34
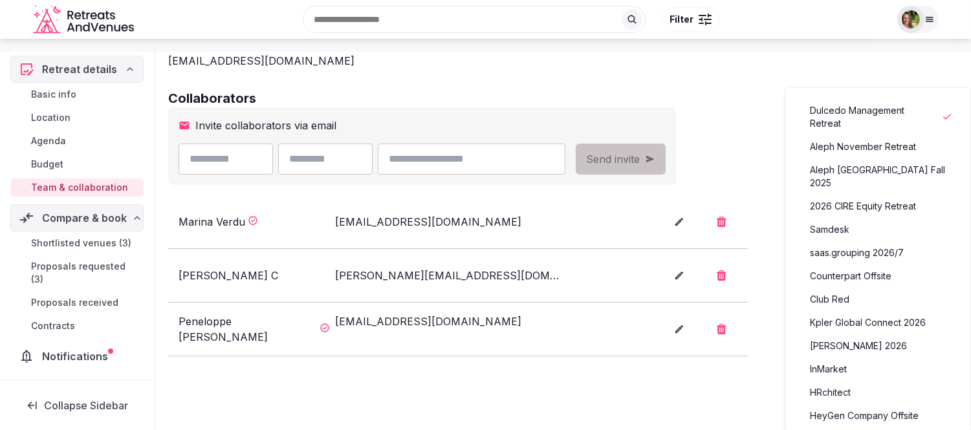
scroll to position [0, 0]
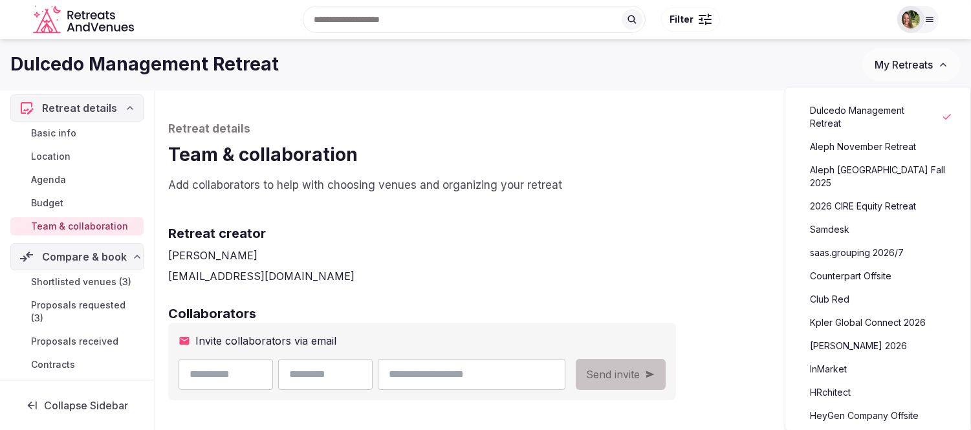
click at [67, 305] on span "Proposals requested (3)" at bounding box center [84, 312] width 107 height 26
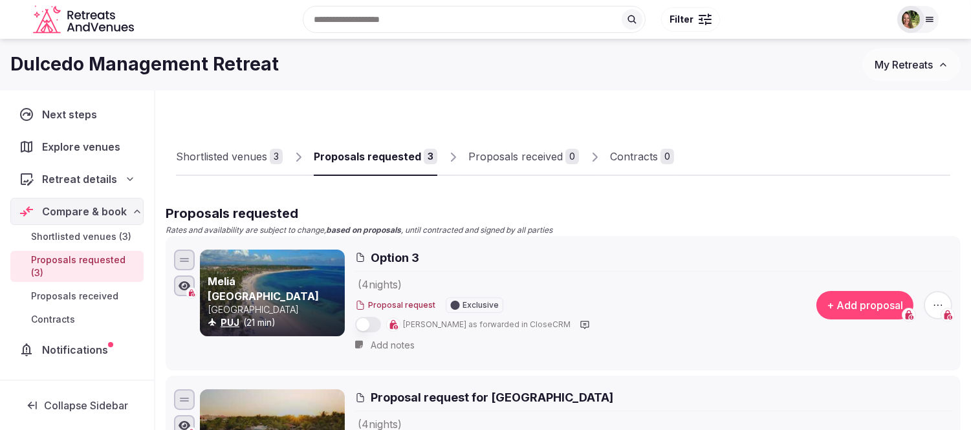
click at [236, 146] on link "Shortlisted venues 3" at bounding box center [229, 157] width 107 height 38
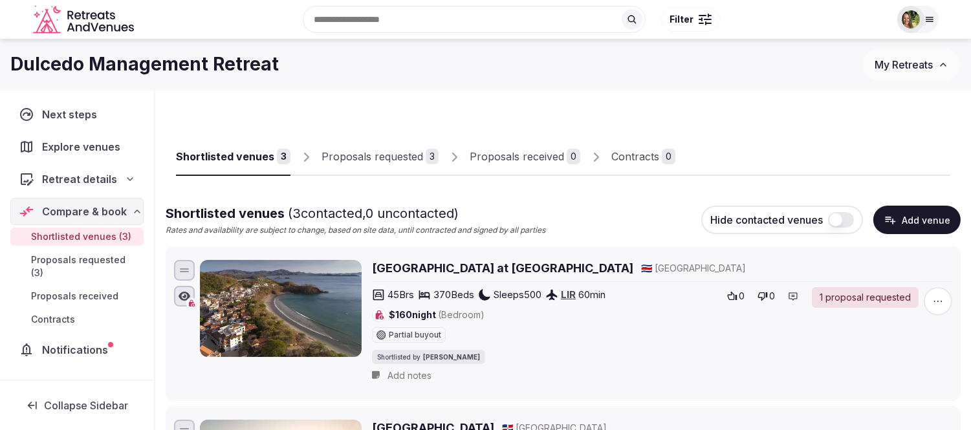
click at [896, 63] on span "My Retreats" at bounding box center [904, 64] width 58 height 13
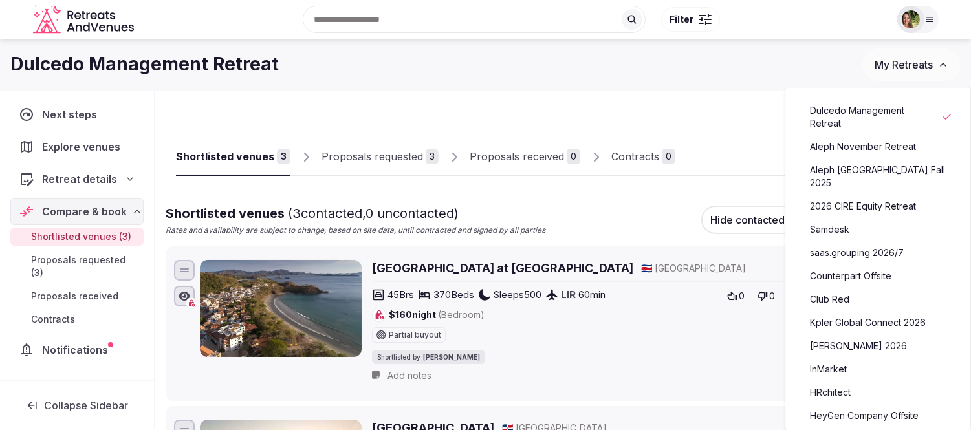
click at [864, 336] on link "[PERSON_NAME] 2026" at bounding box center [878, 346] width 159 height 21
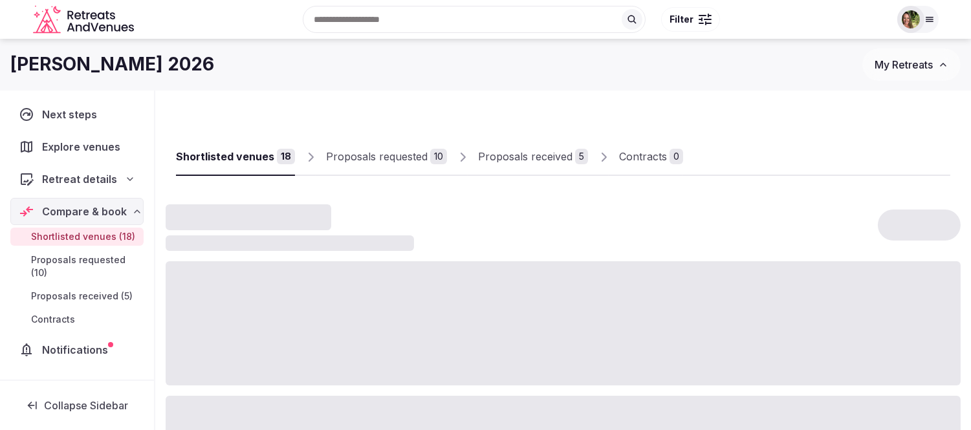
click at [379, 160] on div "Proposals requested" at bounding box center [377, 157] width 102 height 16
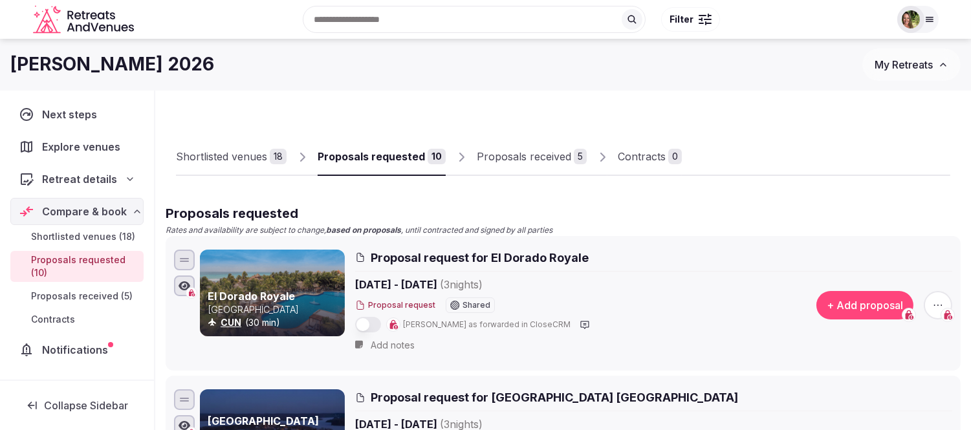
click at [512, 164] on div "Proposals received" at bounding box center [524, 157] width 94 height 16
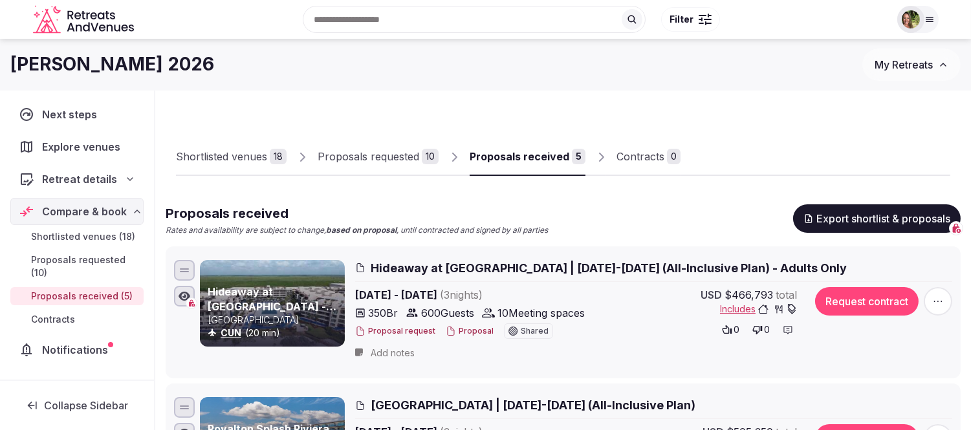
click at [360, 151] on div "Proposals requested" at bounding box center [369, 157] width 102 height 16
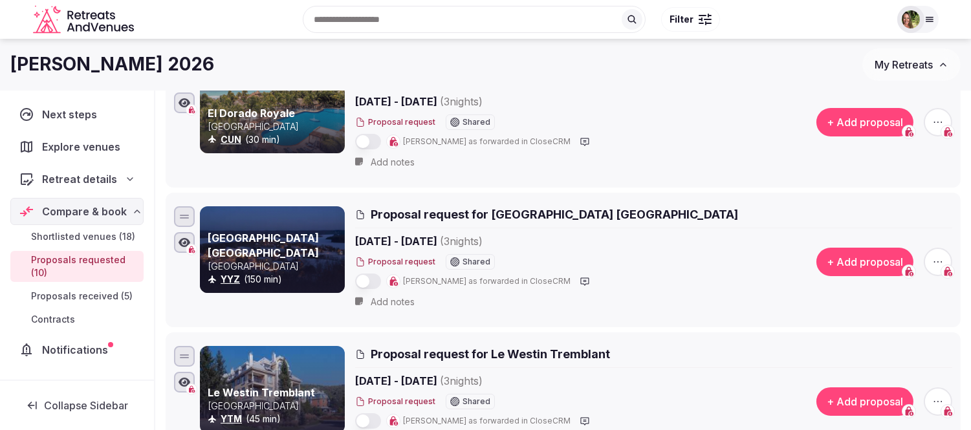
scroll to position [55, 0]
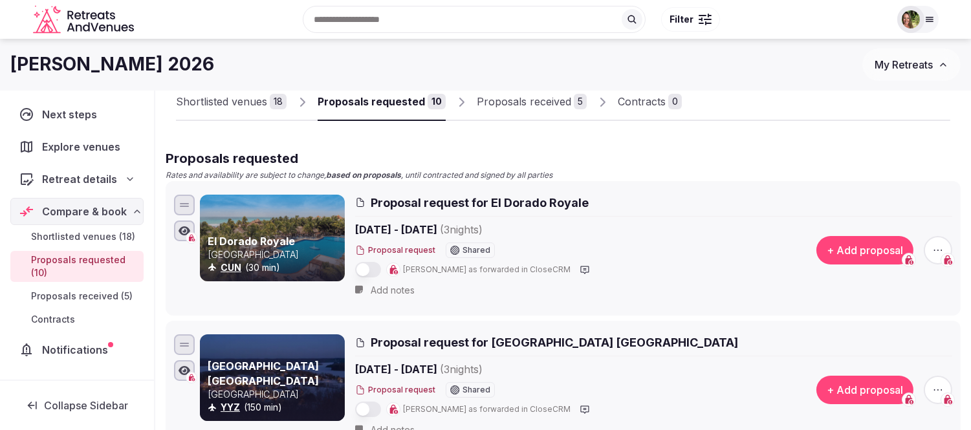
click at [237, 91] on link "Shortlisted venues 18" at bounding box center [231, 102] width 111 height 38
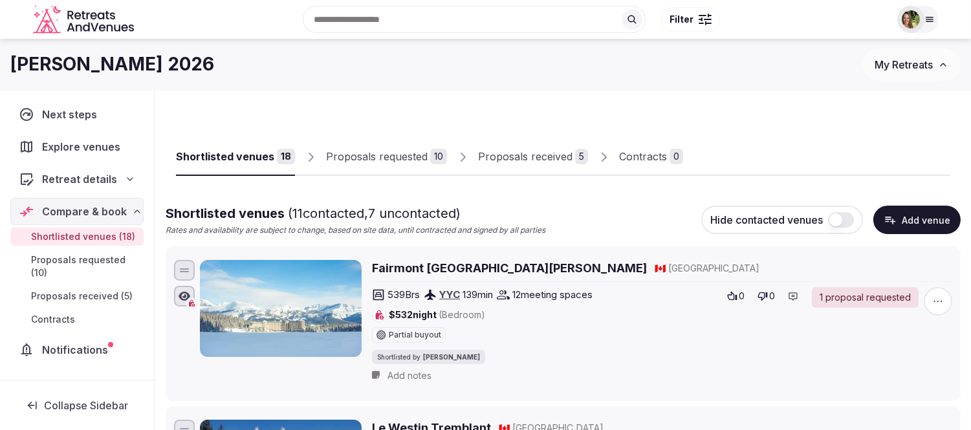
click at [535, 158] on div "Proposals received" at bounding box center [525, 157] width 94 height 16
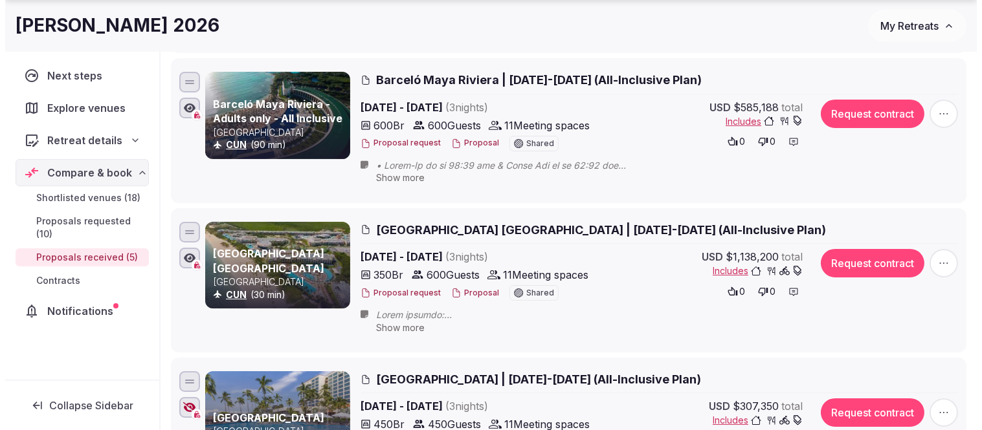
scroll to position [503, 0]
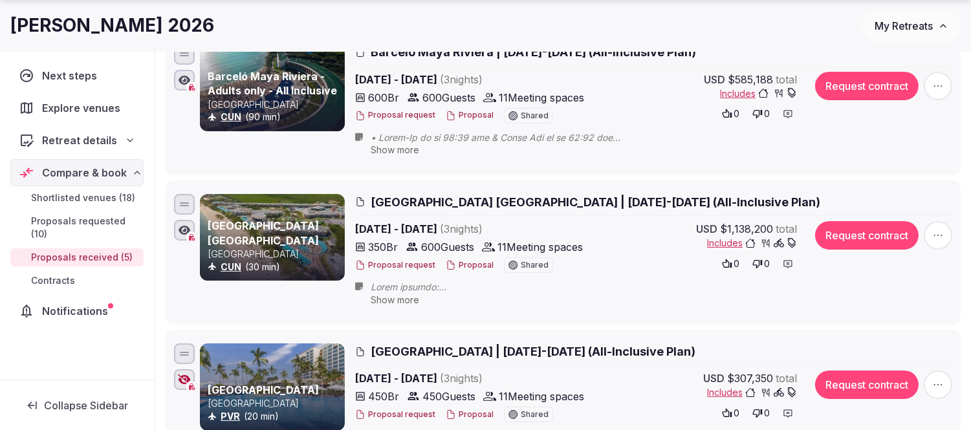
click at [463, 264] on button "Proposal" at bounding box center [470, 265] width 48 height 11
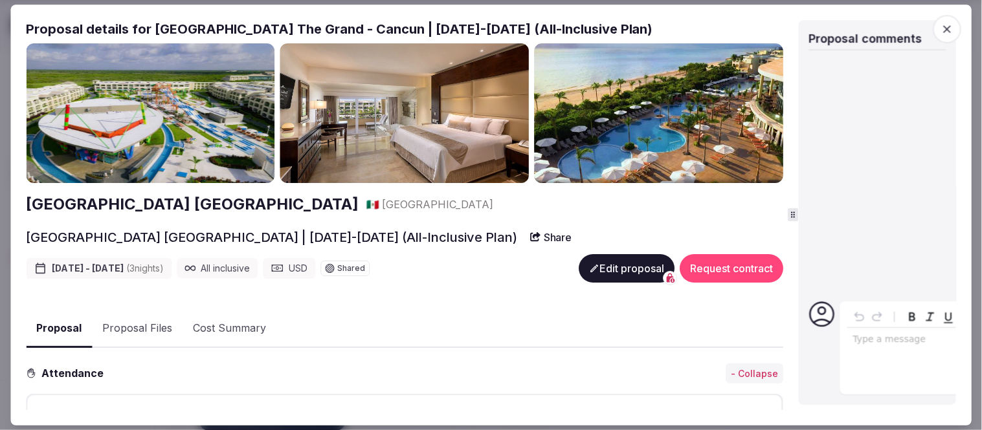
click at [840, 237] on div "Proposal details for [GEOGRAPHIC_DATA] The Grand - [GEOGRAPHIC_DATA] | [DATE]-[…" at bounding box center [491, 215] width 930 height 391
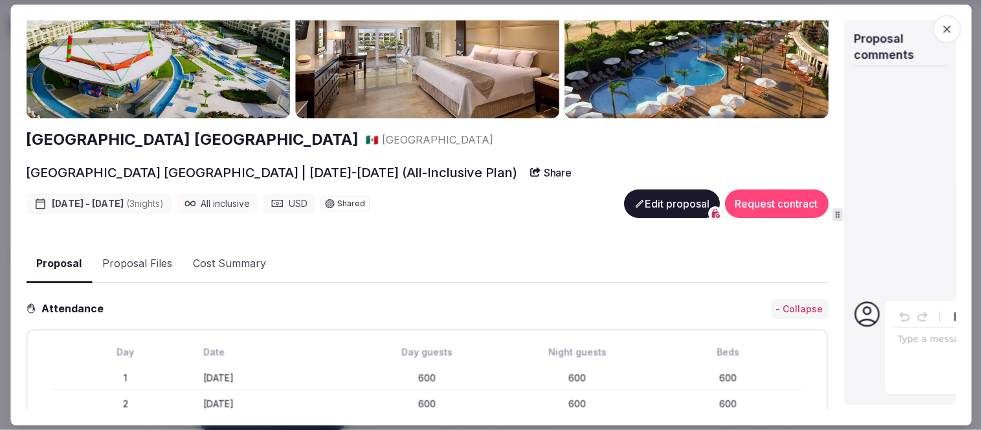
scroll to position [0, 0]
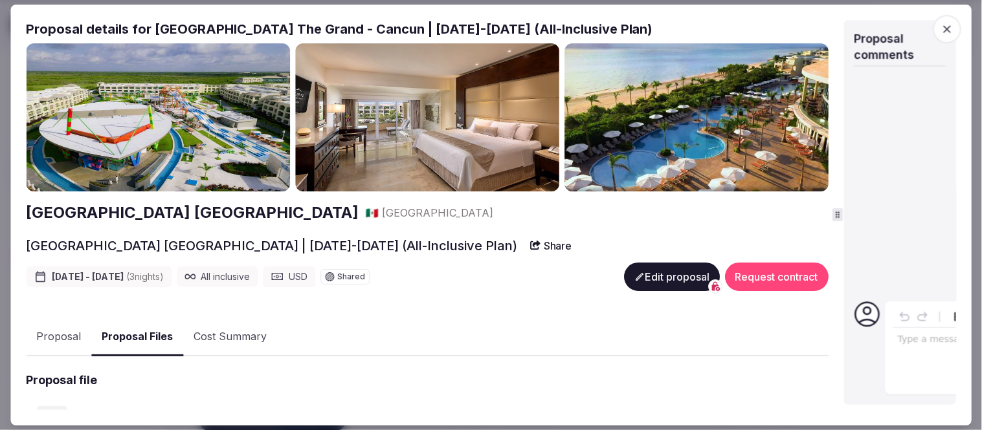
click at [122, 334] on button "Proposal Files" at bounding box center [137, 337] width 92 height 38
click at [947, 27] on icon "button" at bounding box center [946, 29] width 13 height 13
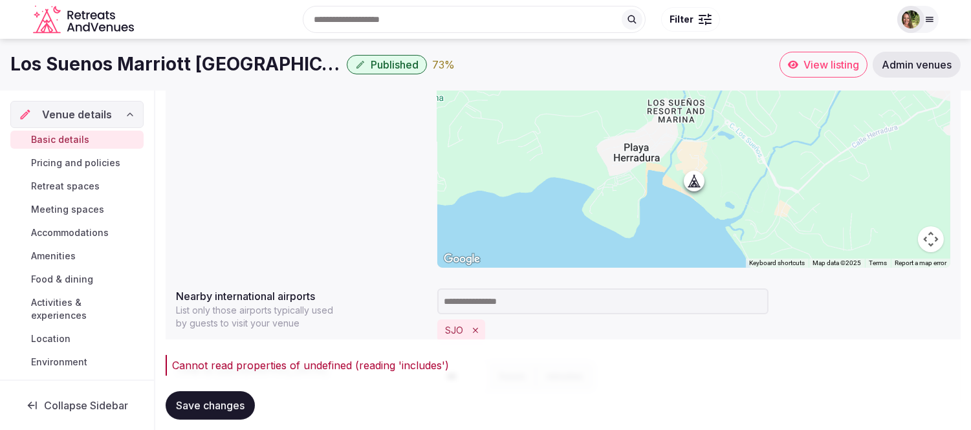
scroll to position [101, 0]
